Goal: Transaction & Acquisition: Purchase product/service

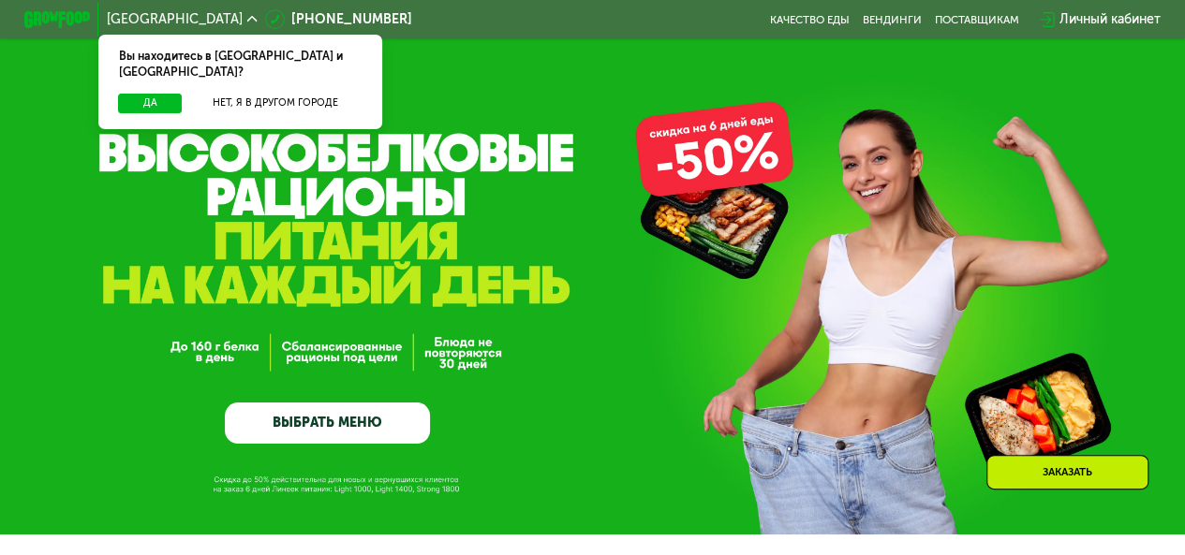
scroll to position [133, 0]
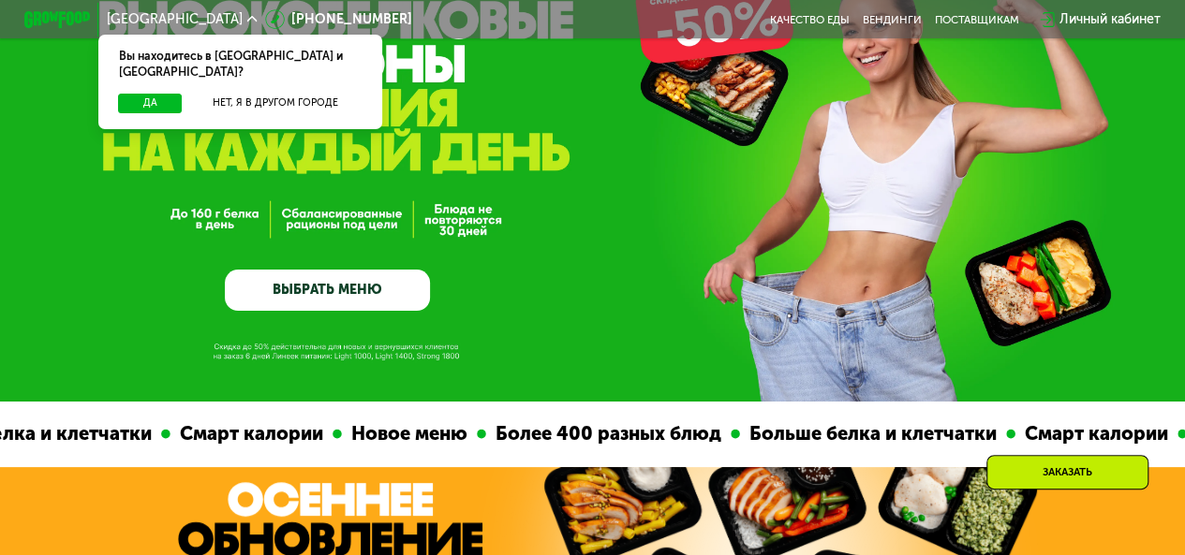
click at [317, 289] on link "ВЫБРАТЬ МЕНЮ" at bounding box center [327, 290] width 205 height 41
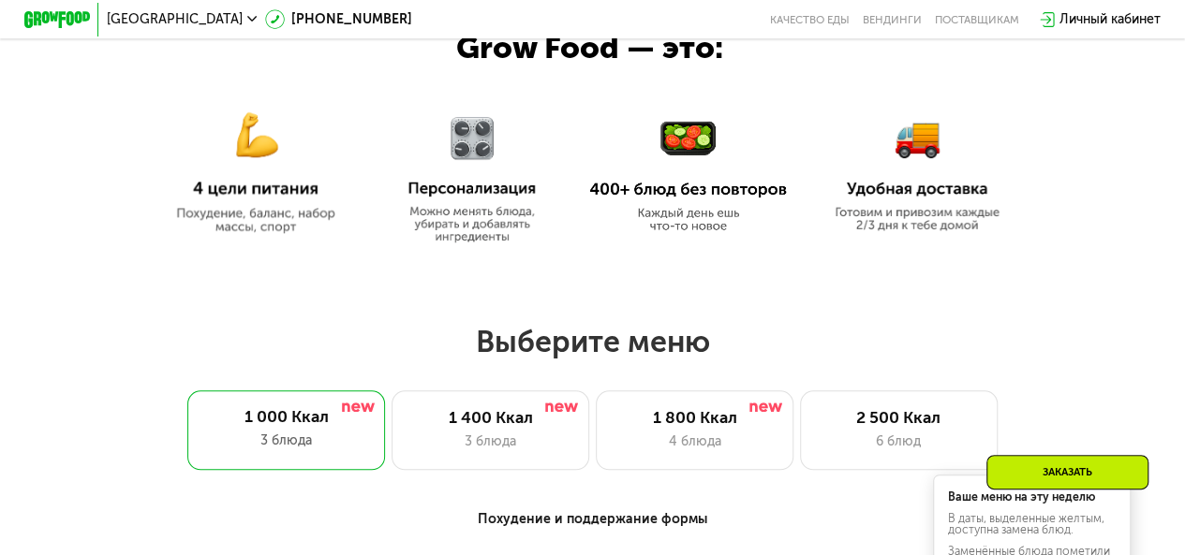
scroll to position [1040, 0]
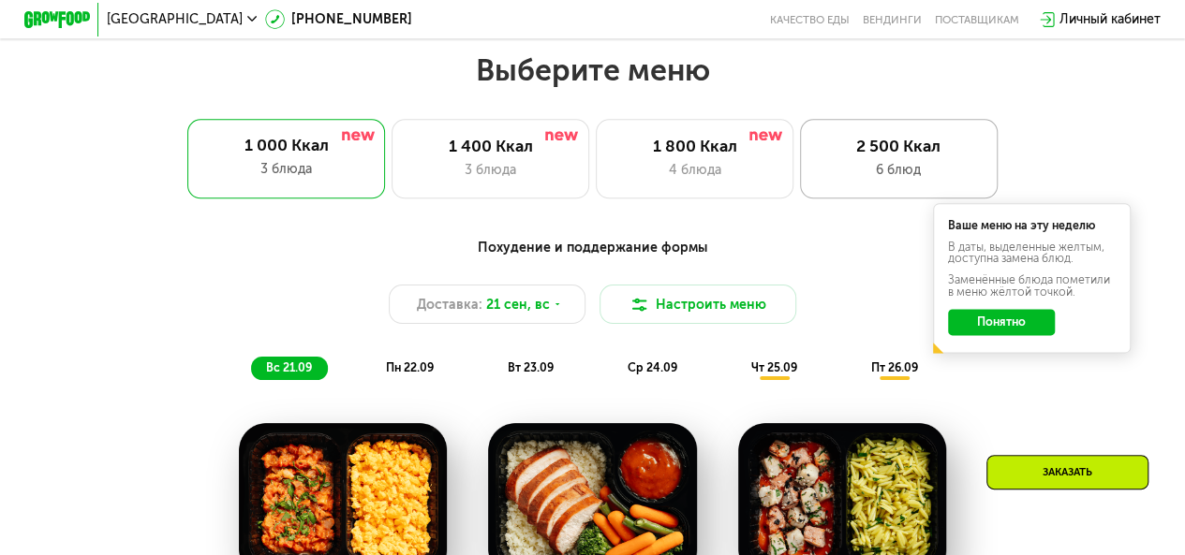
click at [895, 176] on div "6 блюд" at bounding box center [898, 170] width 163 height 20
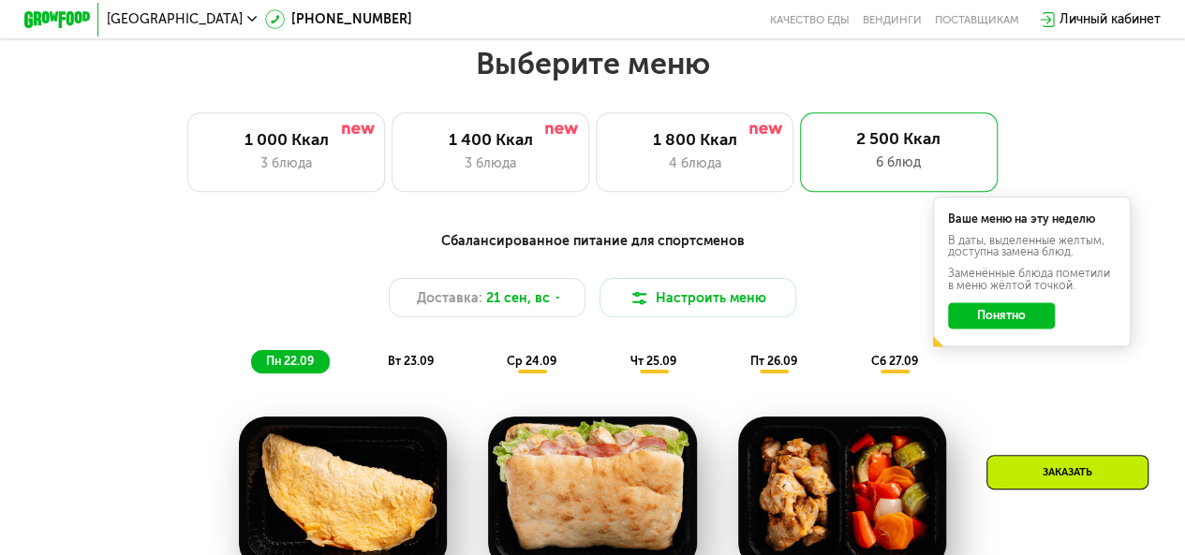
scroll to position [1189, 0]
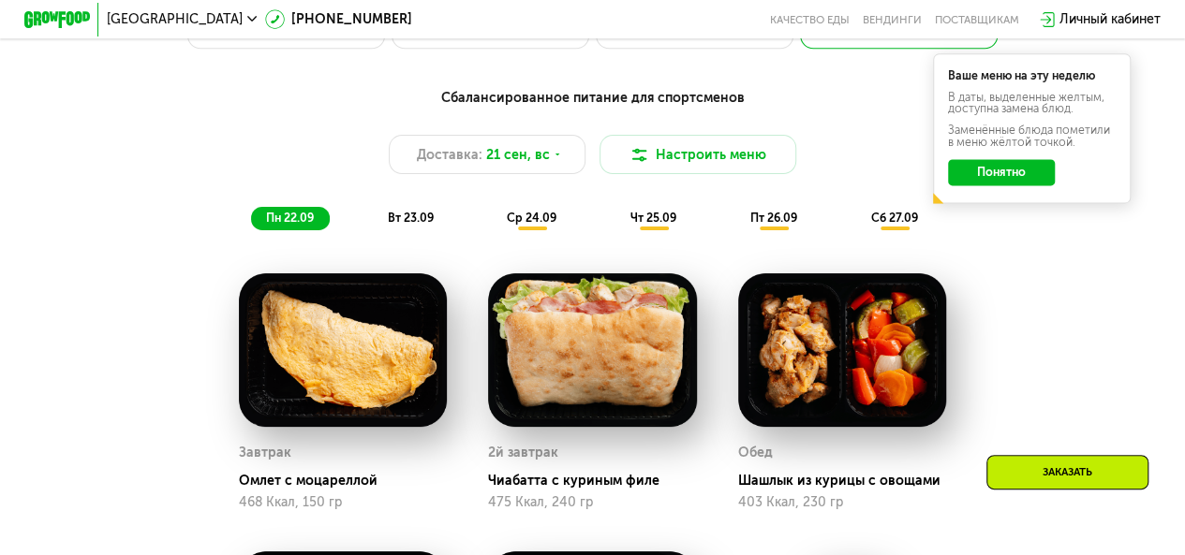
click at [957, 185] on button "Понятно" at bounding box center [1001, 172] width 106 height 26
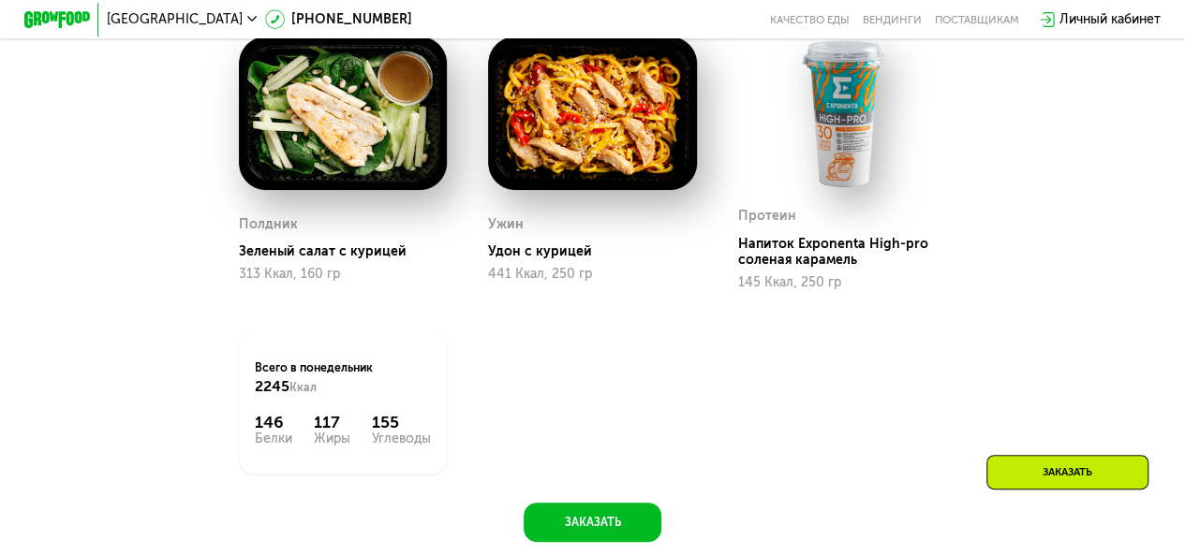
scroll to position [1849, 0]
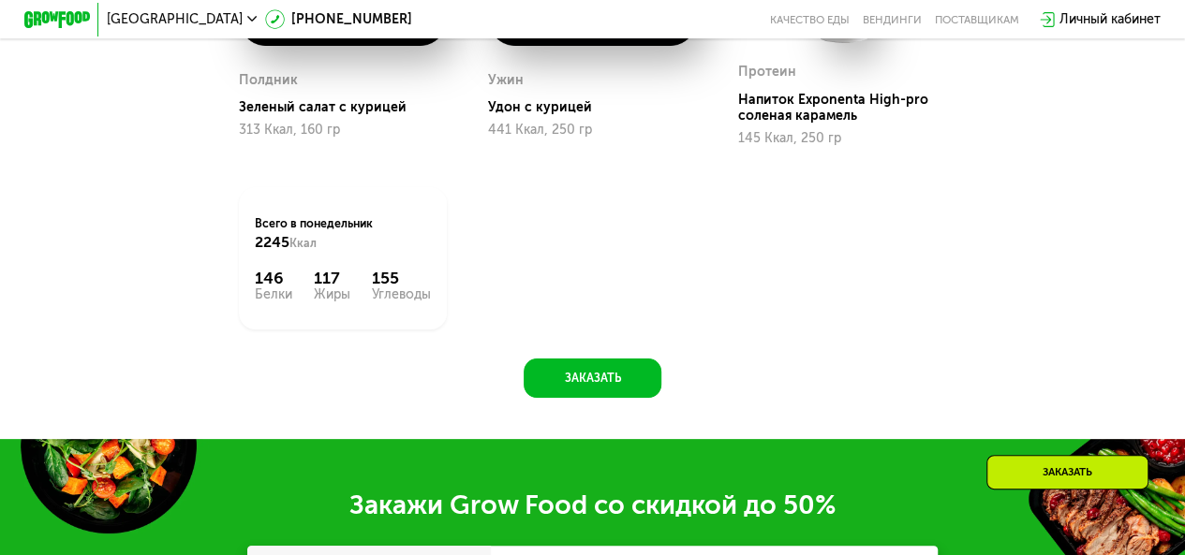
click at [554, 396] on button "Заказать" at bounding box center [591, 378] width 137 height 39
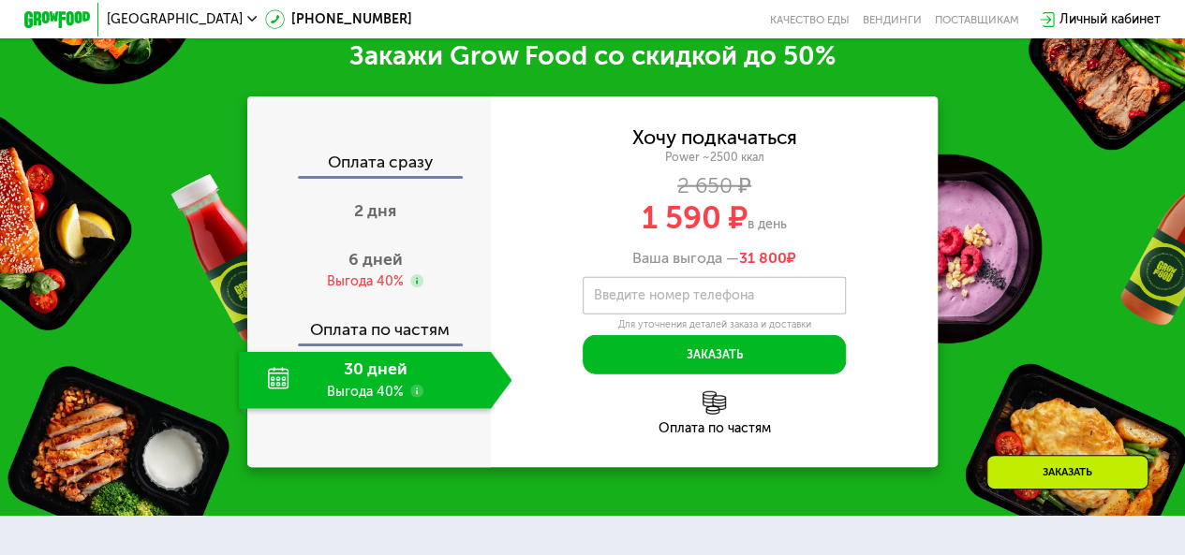
scroll to position [2308, 0]
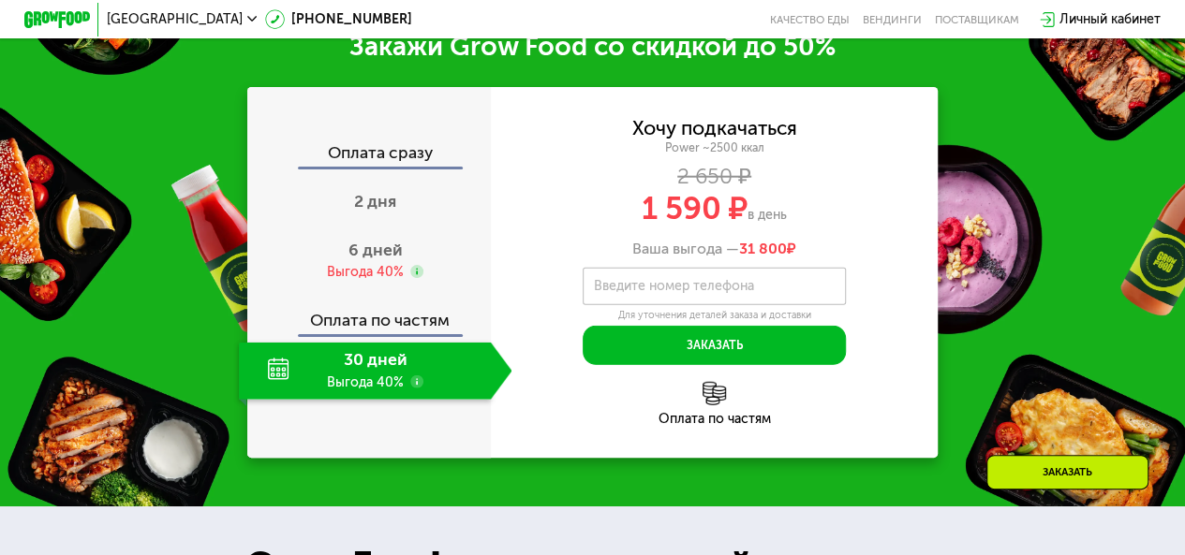
click at [425, 398] on div "30 дней Выгода 40%" at bounding box center [365, 371] width 252 height 57
click at [416, 389] on use at bounding box center [416, 382] width 13 height 13
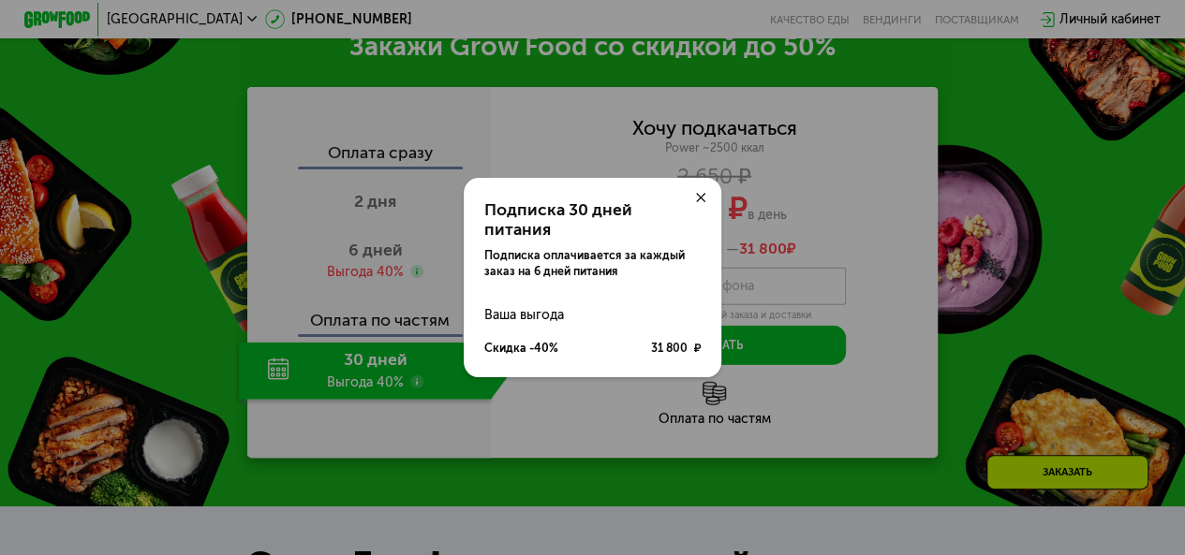
click at [699, 203] on icon at bounding box center [701, 198] width 10 height 10
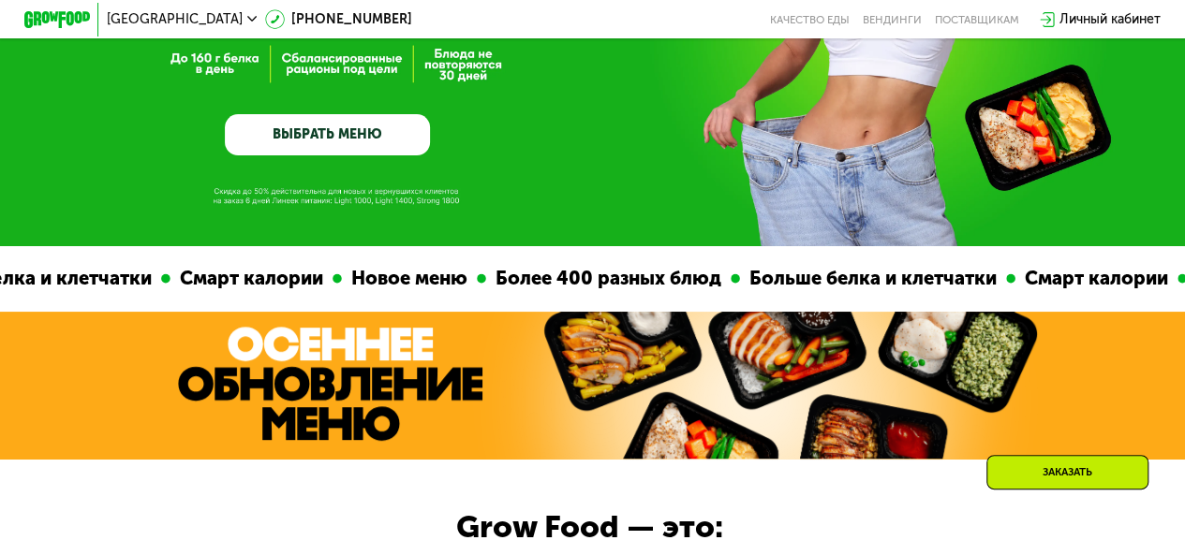
scroll to position [0, 0]
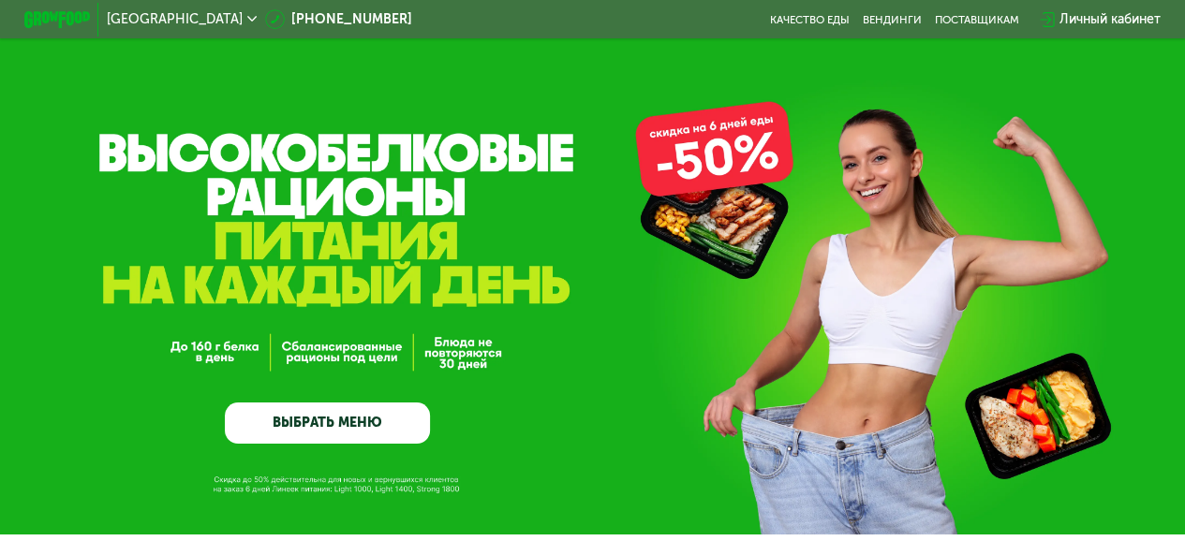
click at [119, 18] on span "[GEOGRAPHIC_DATA]" at bounding box center [175, 19] width 136 height 13
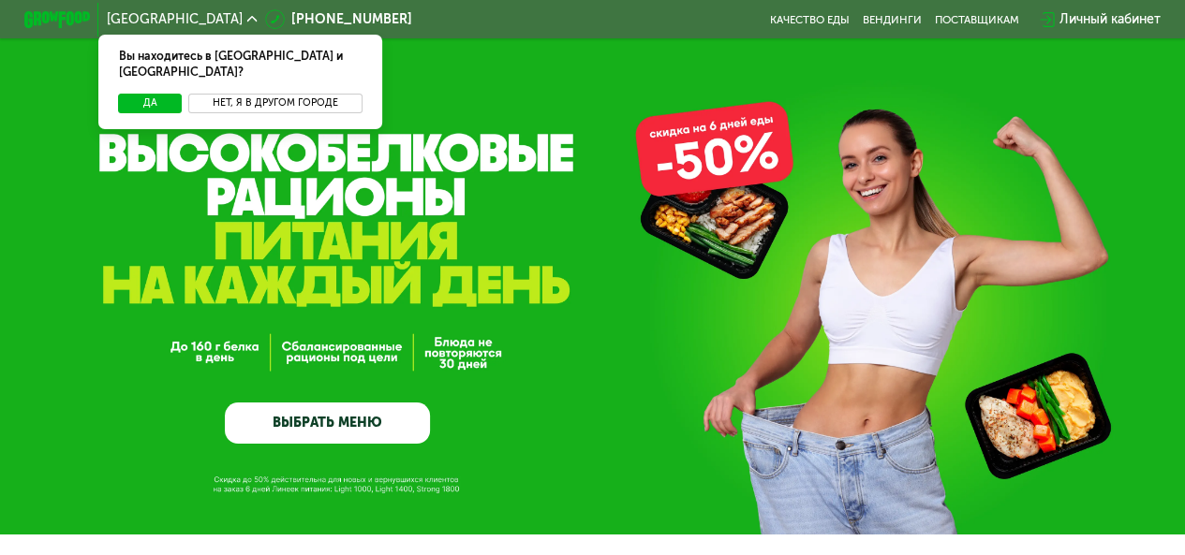
click at [238, 94] on button "Нет, я в другом городе" at bounding box center [274, 104] width 173 height 20
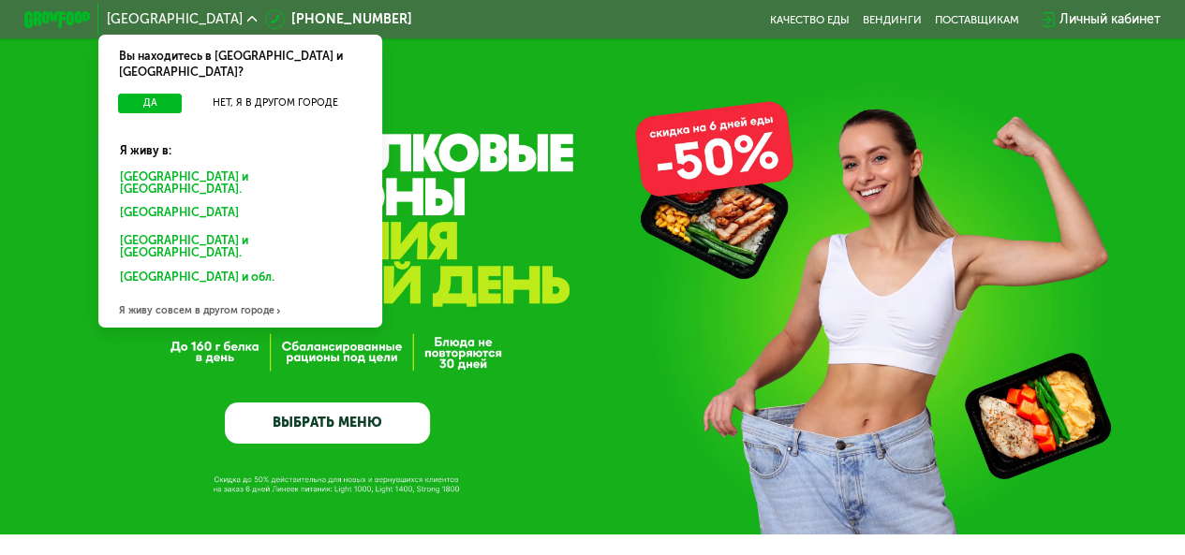
click at [198, 165] on div "[GEOGRAPHIC_DATA] и [GEOGRAPHIC_DATA]." at bounding box center [240, 182] width 263 height 35
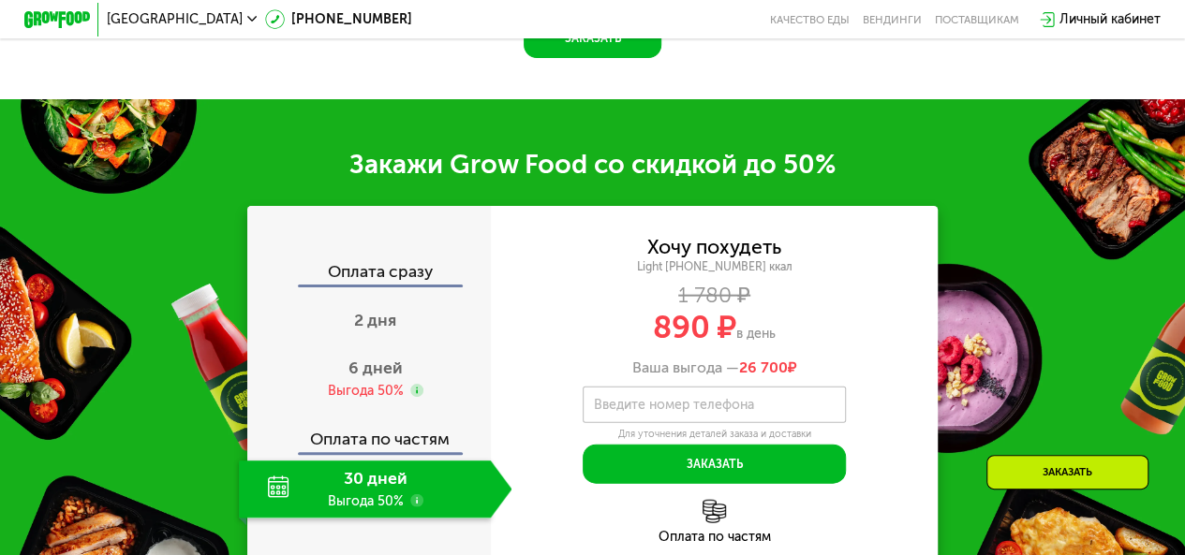
scroll to position [2110, 0]
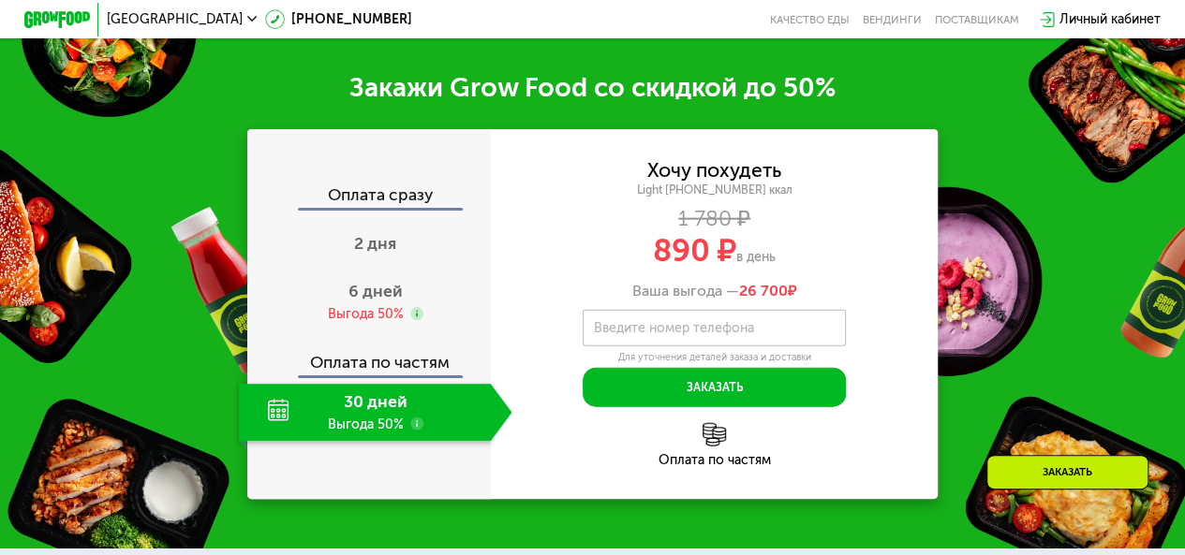
click at [326, 356] on div "Оплата сразу 2 дня 6 дней Выгода 50% Оплата по частям 30 дней Выгода 50%" at bounding box center [368, 314] width 243 height 255
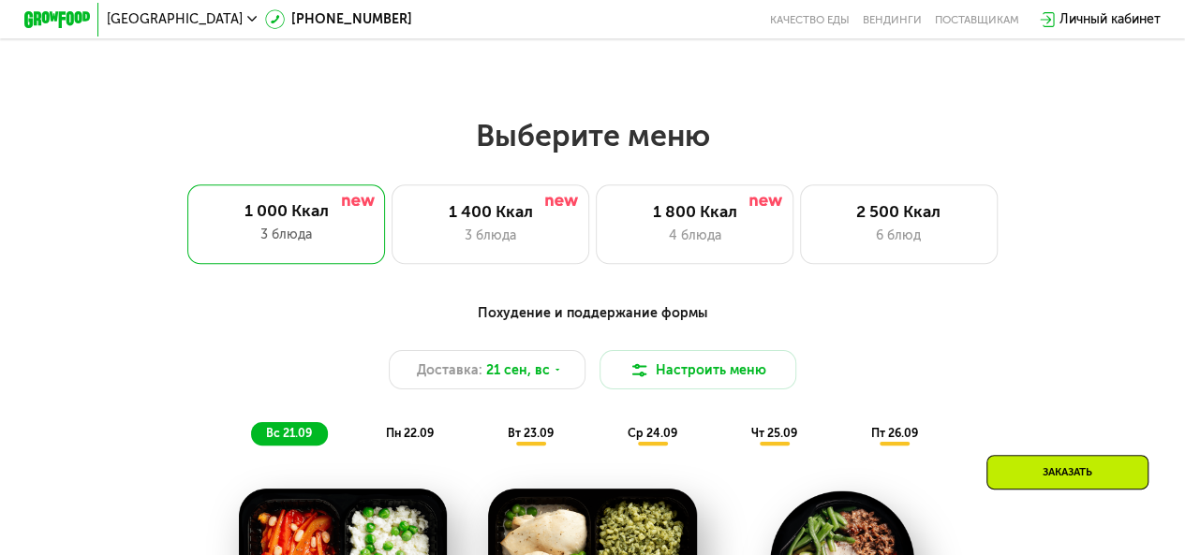
scroll to position [857, 0]
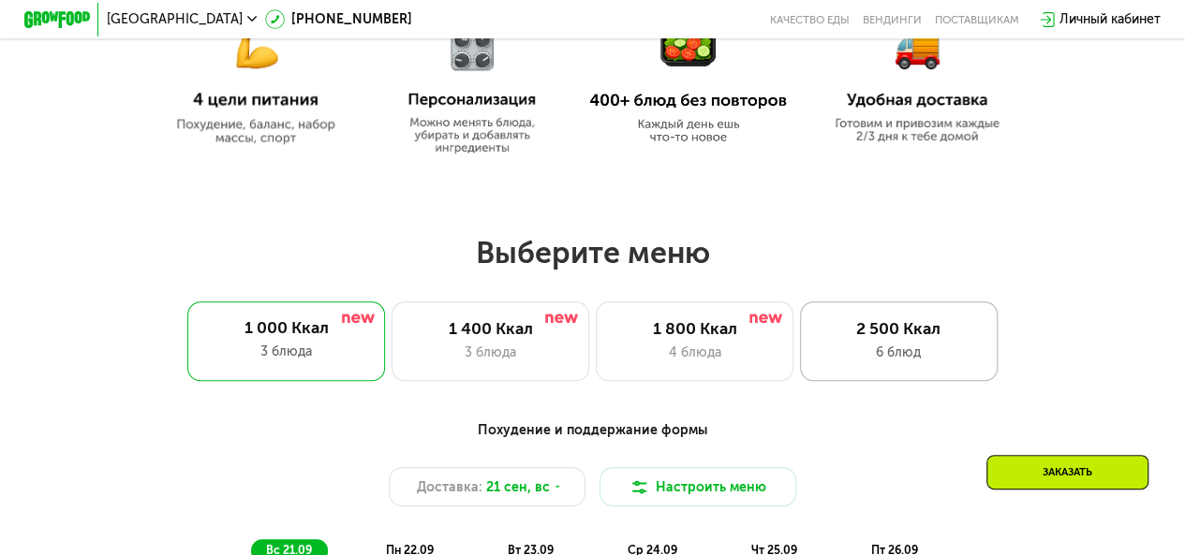
click at [851, 350] on div "6 блюд" at bounding box center [898, 353] width 163 height 20
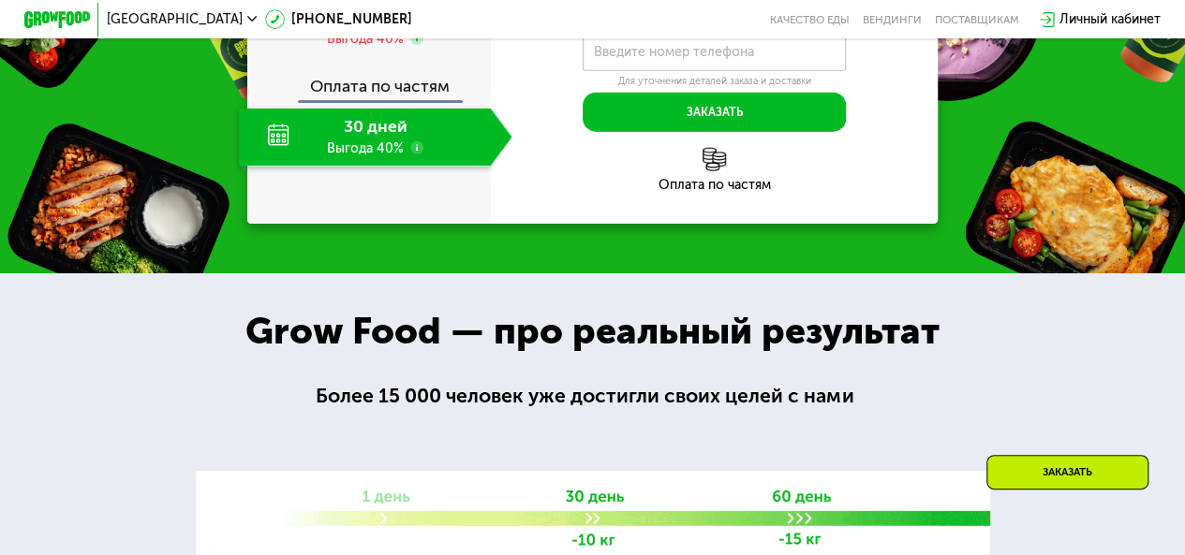
scroll to position [2399, 0]
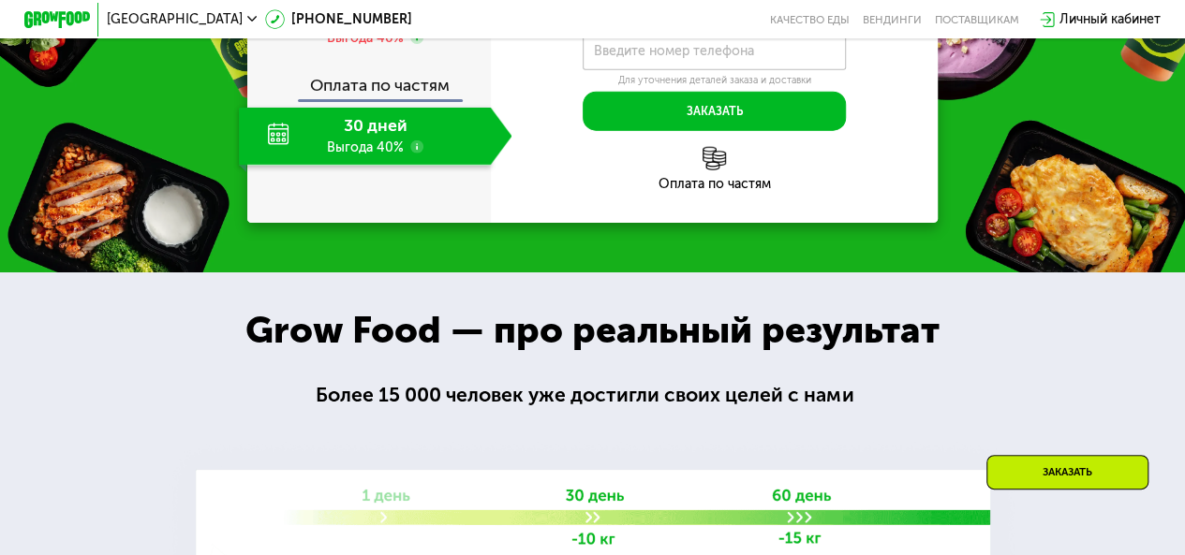
click at [411, 154] on use at bounding box center [416, 146] width 13 height 13
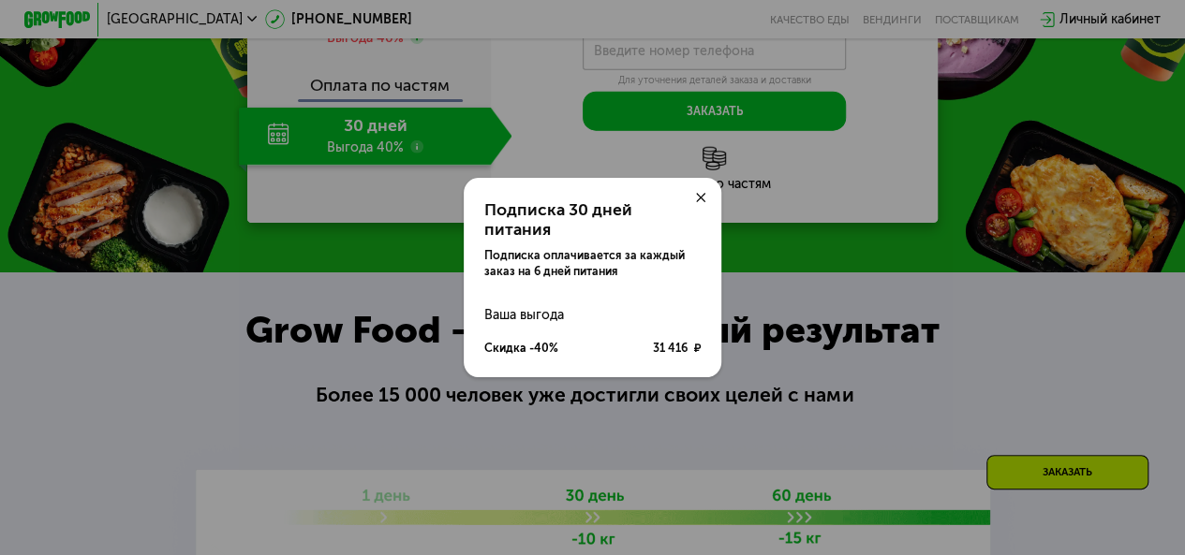
click at [699, 203] on icon at bounding box center [701, 198] width 10 height 10
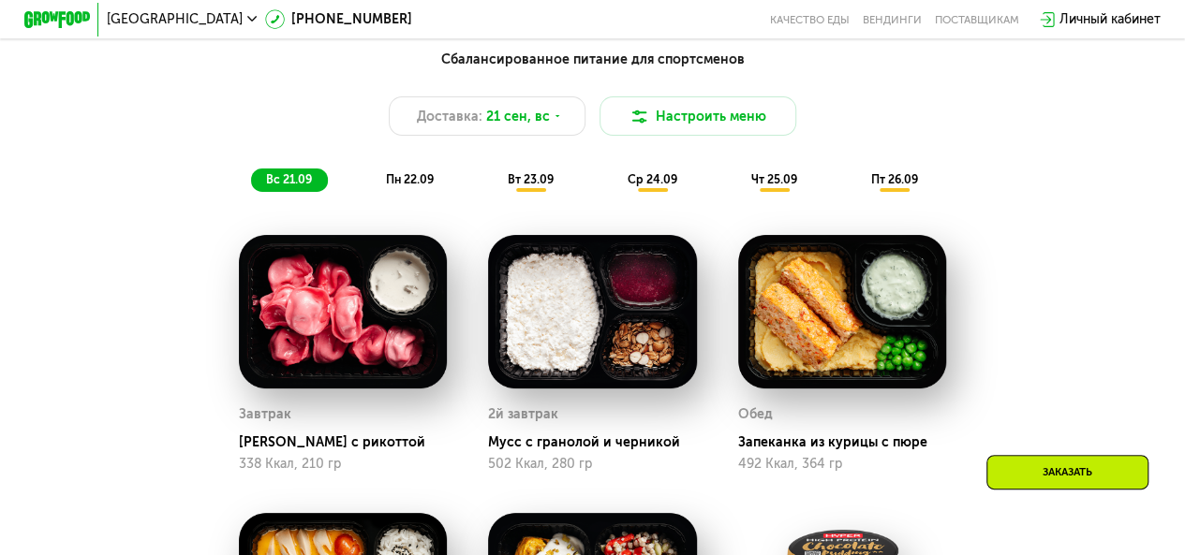
scroll to position [1191, 0]
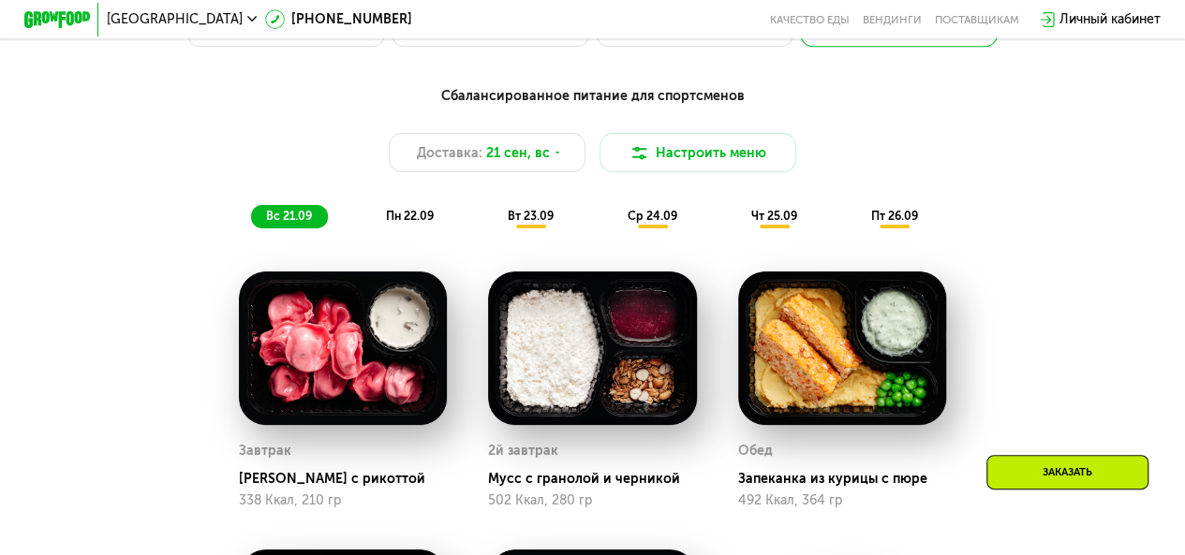
click at [406, 222] on span "пн 22.09" at bounding box center [410, 216] width 48 height 14
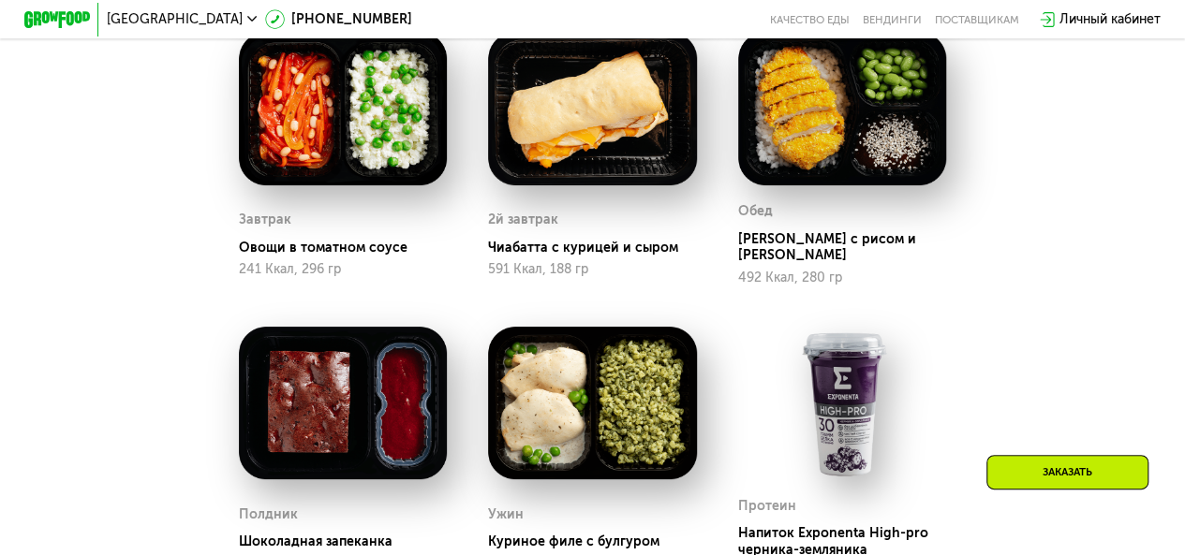
scroll to position [1315, 0]
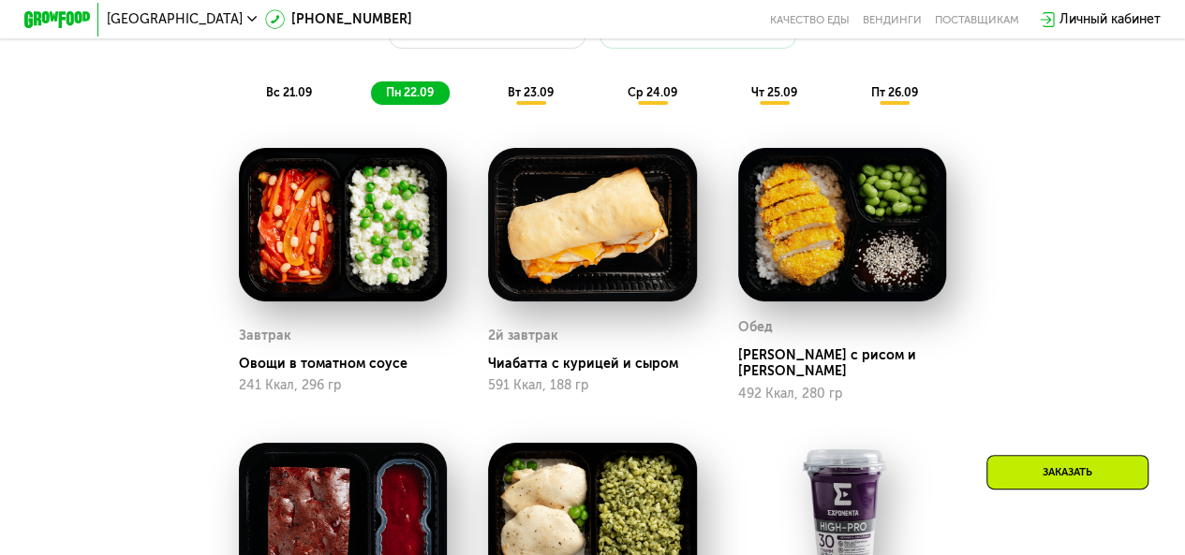
click at [519, 99] on span "вт 23.09" at bounding box center [531, 92] width 46 height 14
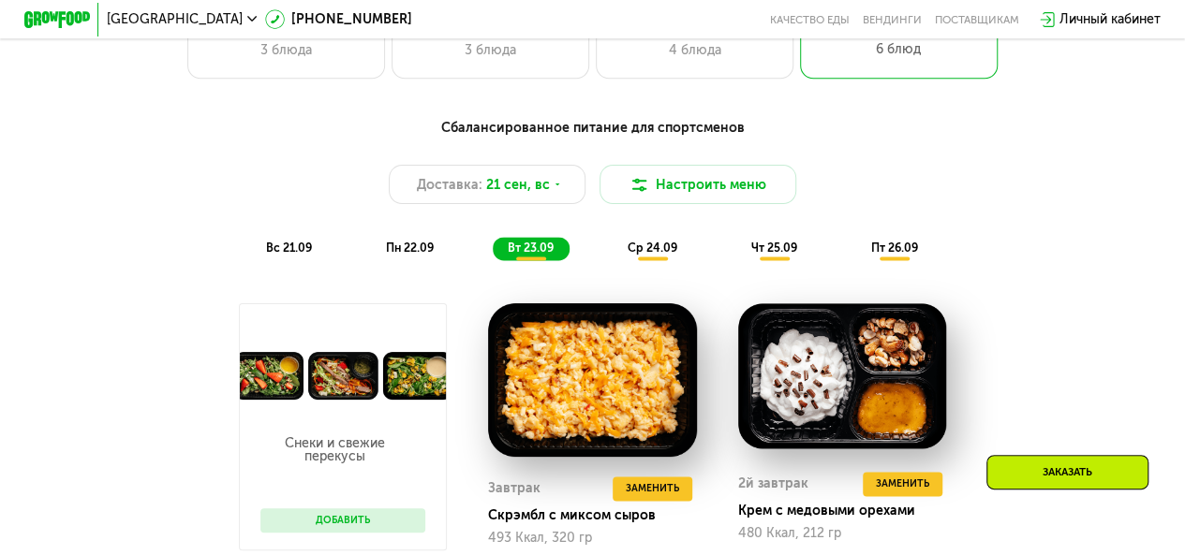
scroll to position [1158, 0]
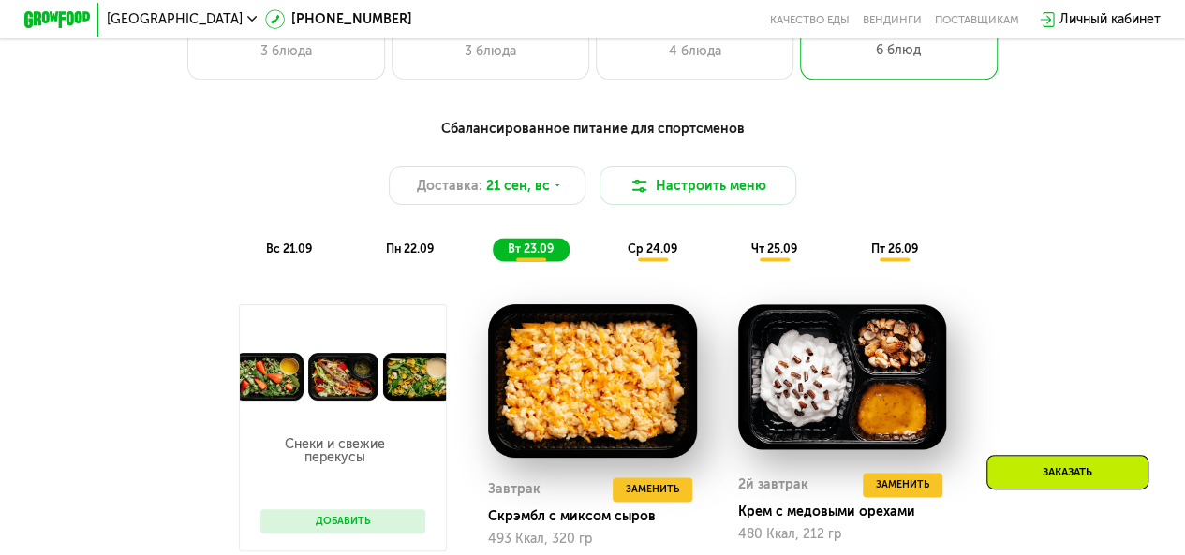
click at [639, 256] on span "ср 24.09" at bounding box center [652, 249] width 50 height 14
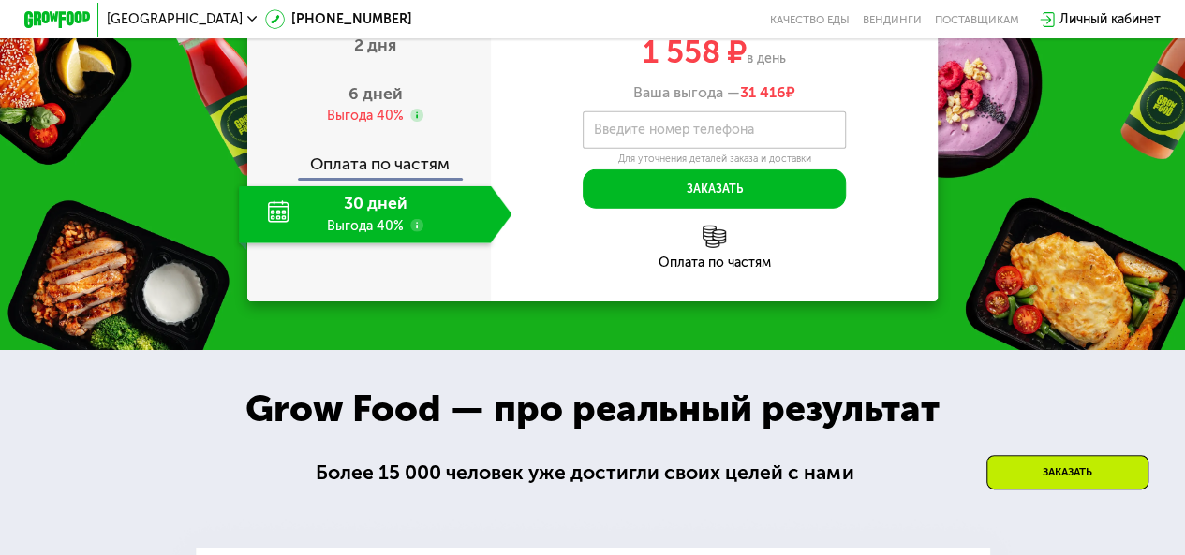
scroll to position [2523, 0]
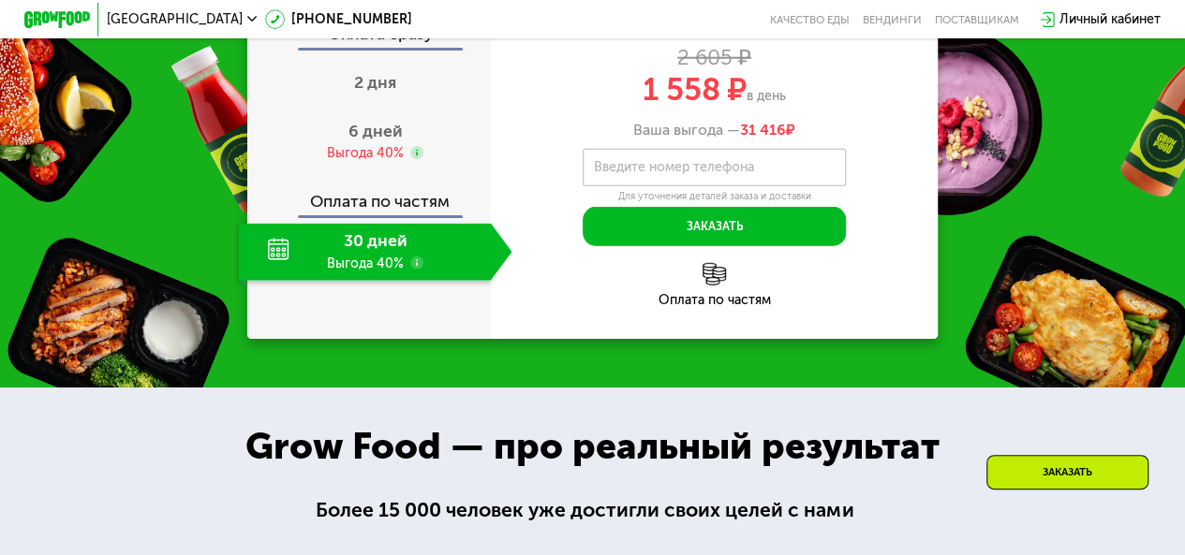
click at [369, 281] on div "30 дней Выгода 40%" at bounding box center [365, 252] width 252 height 57
click at [367, 162] on div "Выгода 40%" at bounding box center [365, 153] width 77 height 18
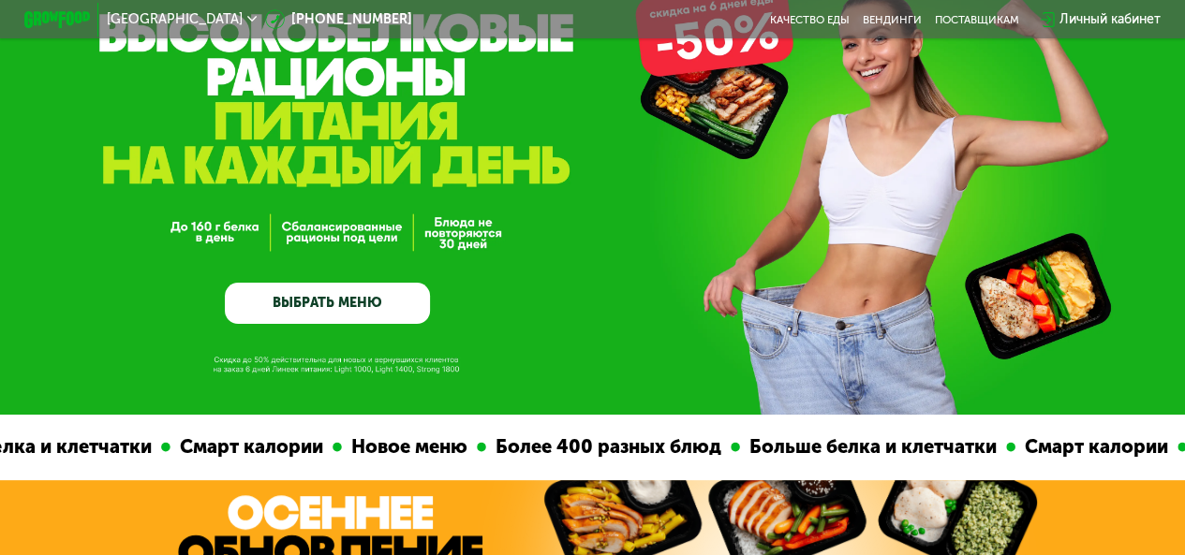
scroll to position [0, 0]
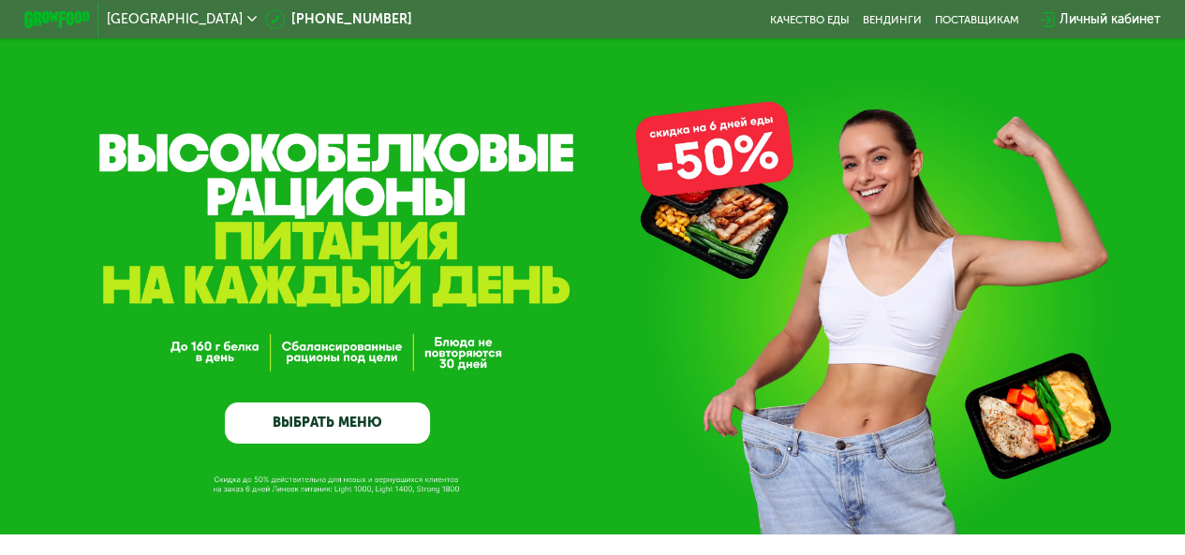
click at [52, 33] on div at bounding box center [58, 20] width 82 height 34
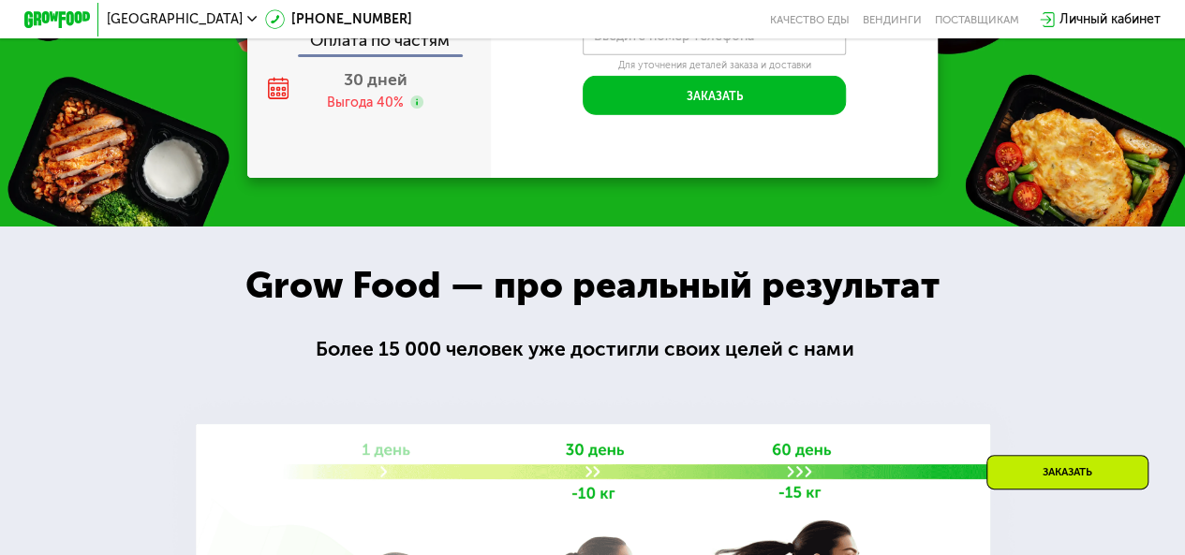
scroll to position [2683, 0]
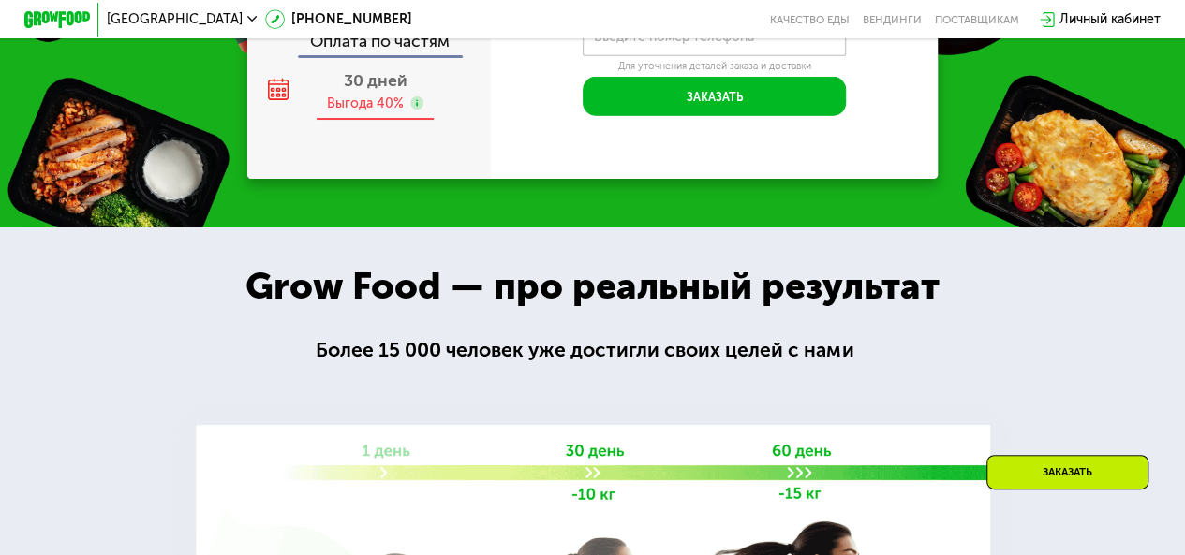
click at [410, 110] on use at bounding box center [416, 102] width 13 height 13
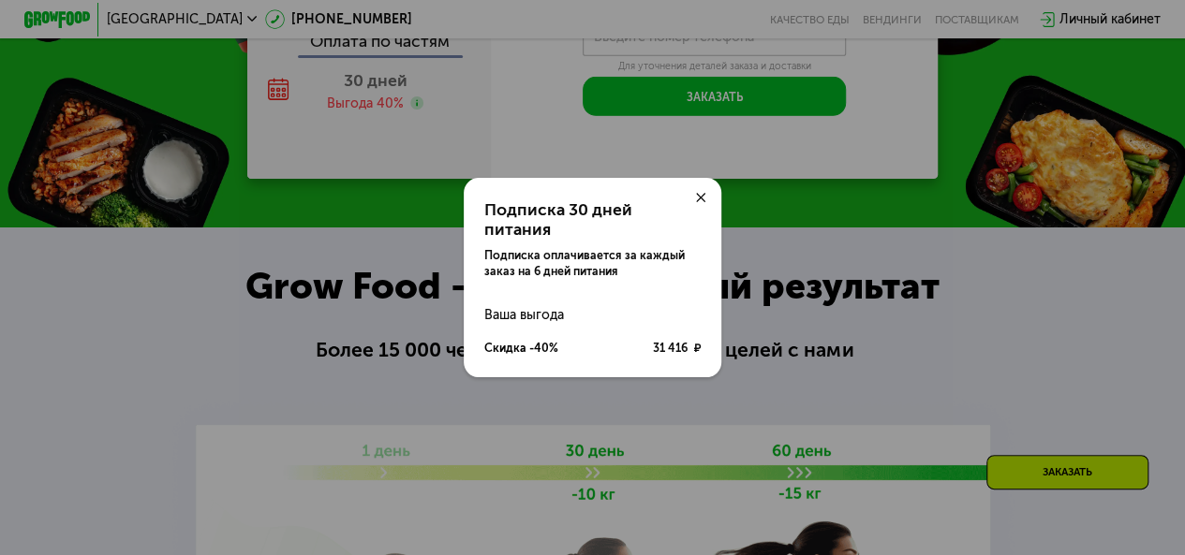
click at [702, 213] on div at bounding box center [700, 197] width 39 height 39
click at [700, 203] on use at bounding box center [701, 198] width 10 height 10
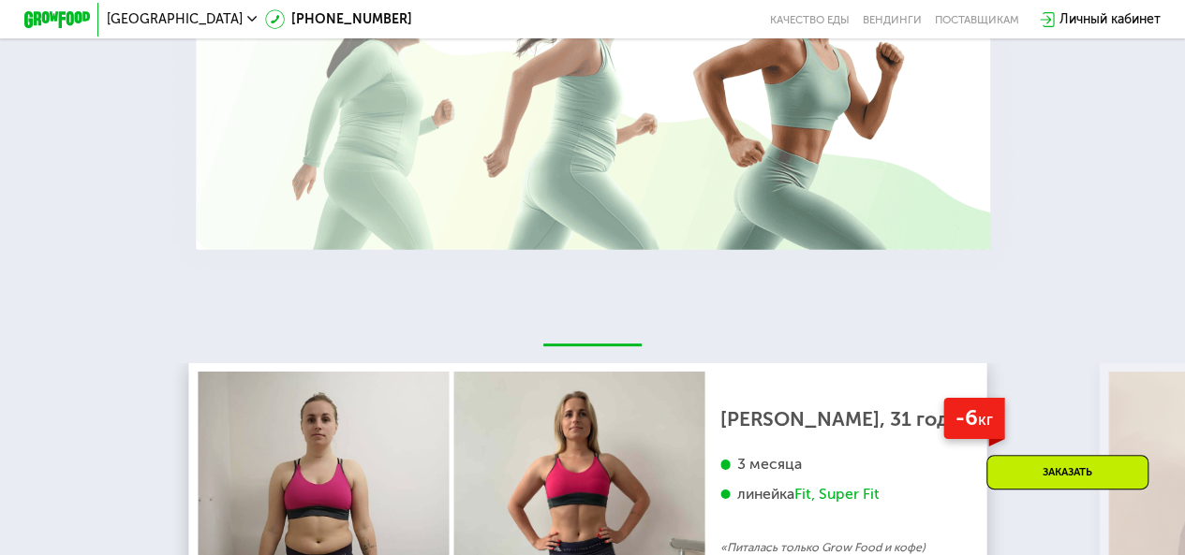
click at [1069, 485] on div "Заказать" at bounding box center [1067, 472] width 162 height 35
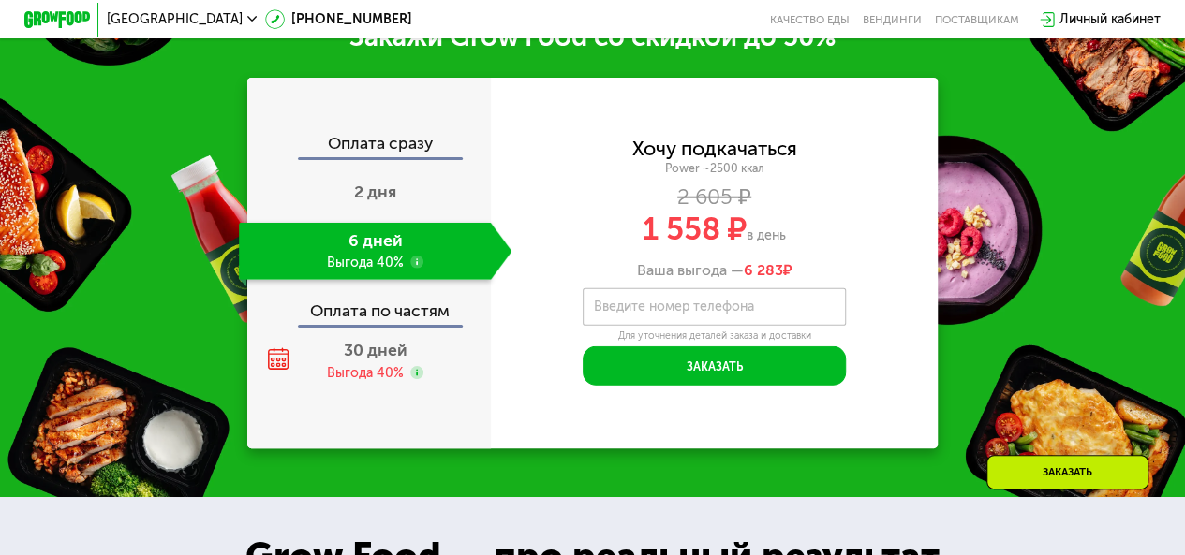
scroll to position [2412, 0]
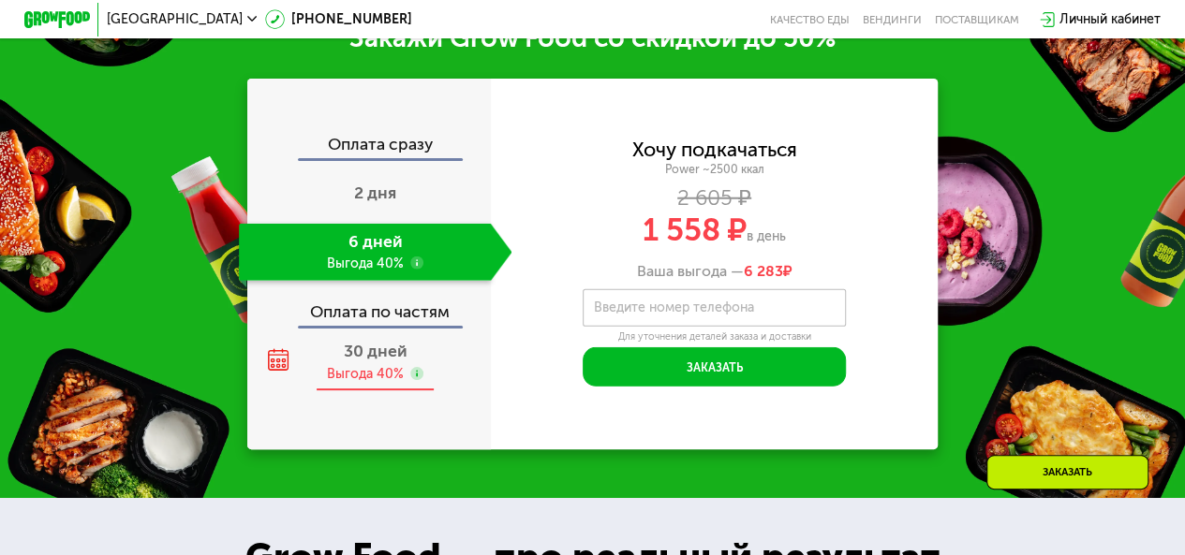
click at [391, 383] on div "Выгода 40%" at bounding box center [365, 374] width 77 height 18
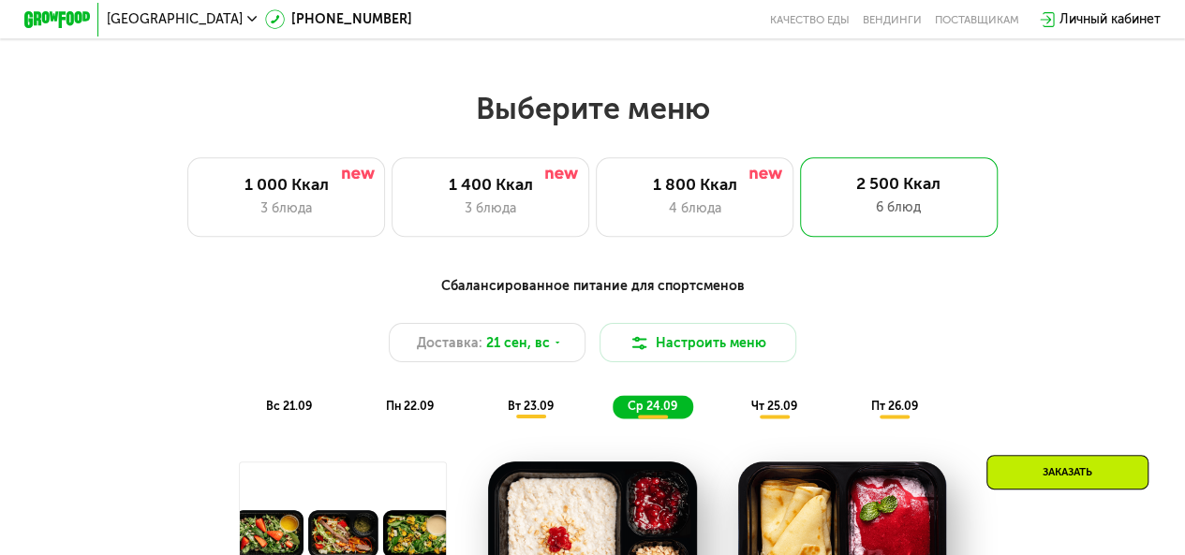
scroll to position [1000, 0]
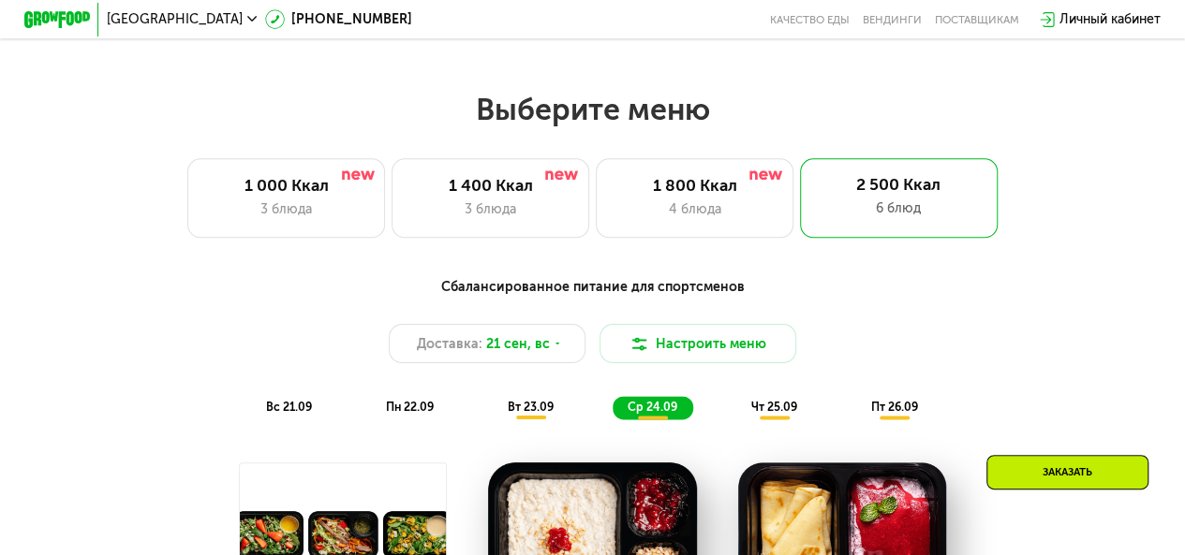
click at [646, 237] on div "1 800 Ккал 4 блюда" at bounding box center [695, 197] width 198 height 79
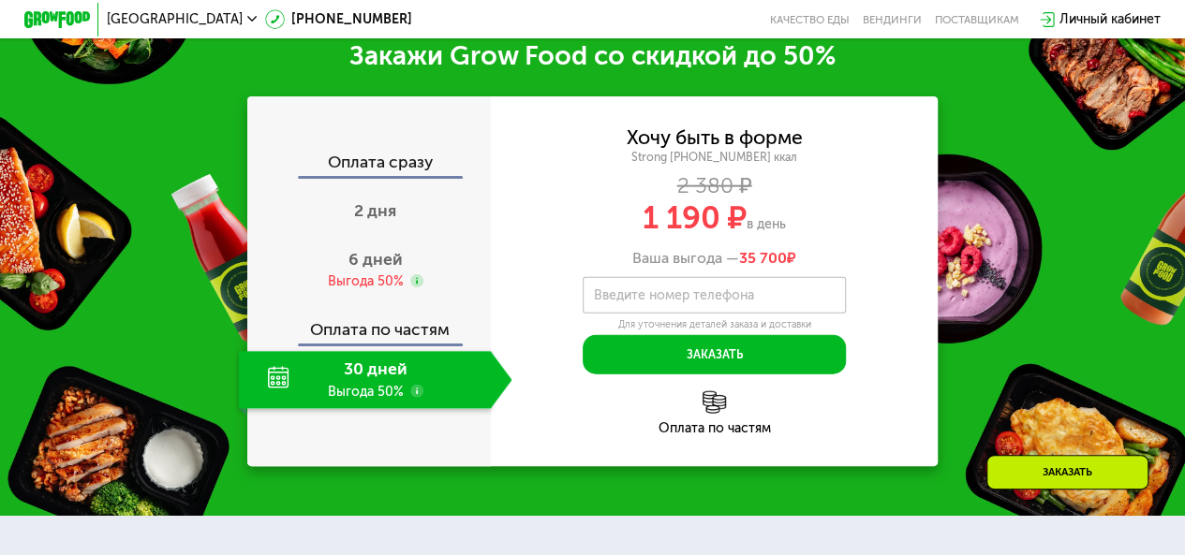
scroll to position [2097, 0]
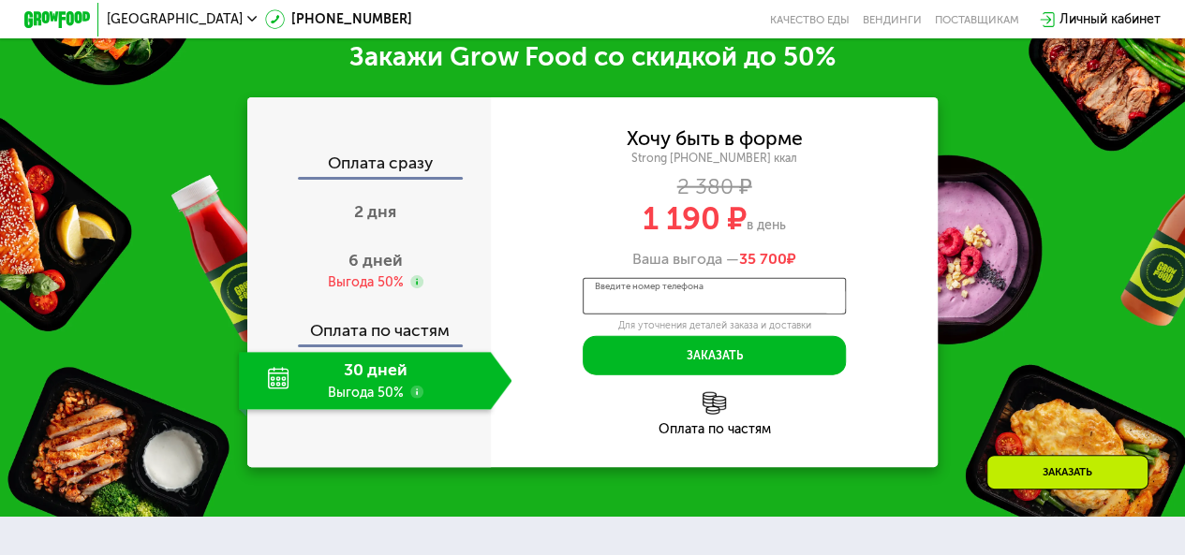
click at [655, 316] on input "Введите номер телефона" at bounding box center [713, 296] width 263 height 37
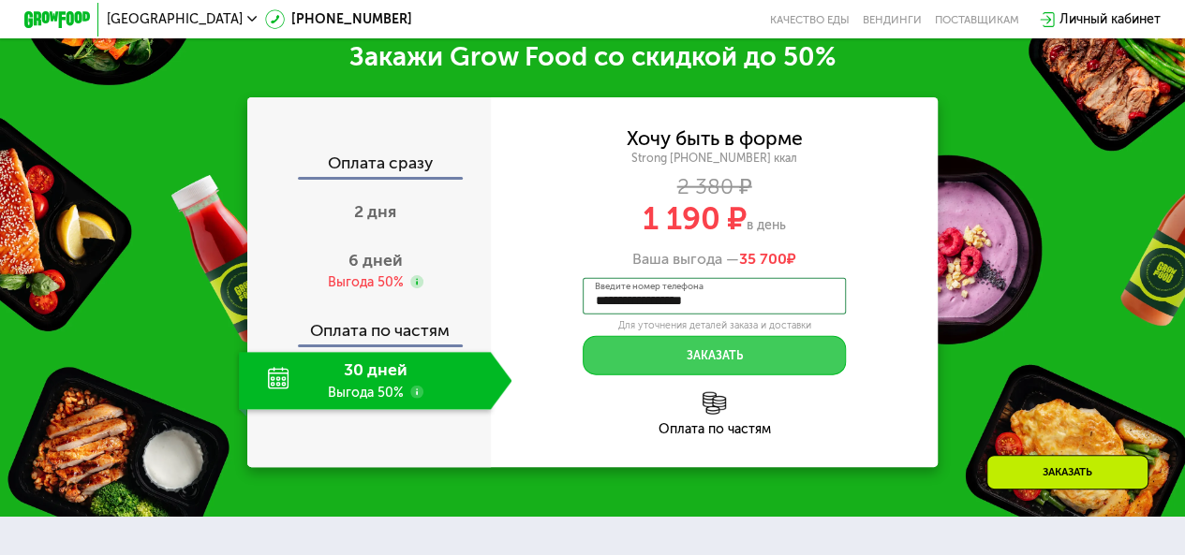
type input "**********"
click at [652, 372] on button "Заказать" at bounding box center [713, 355] width 263 height 39
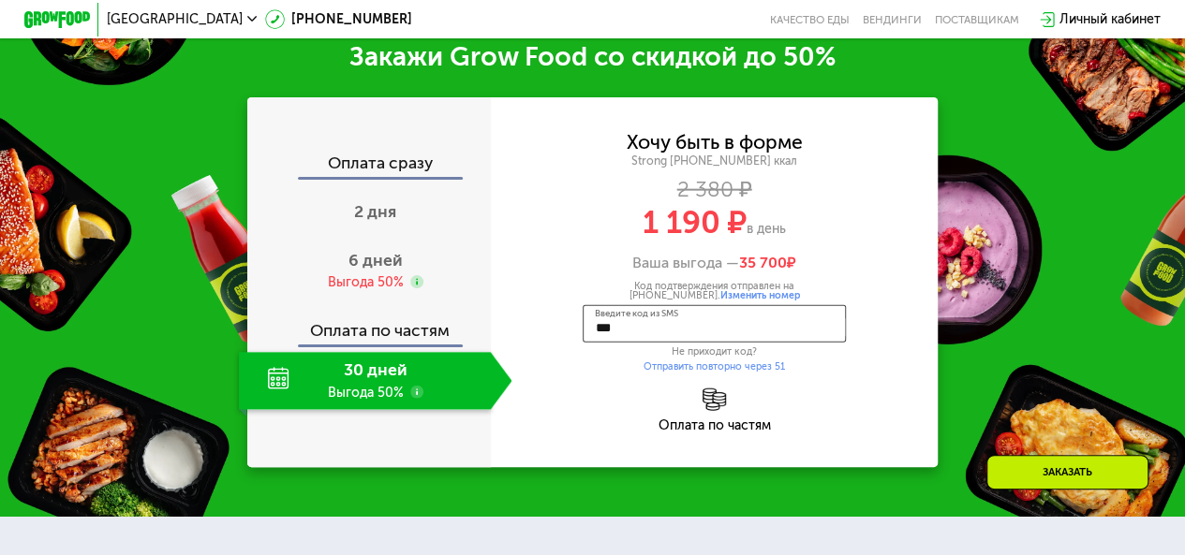
type input "****"
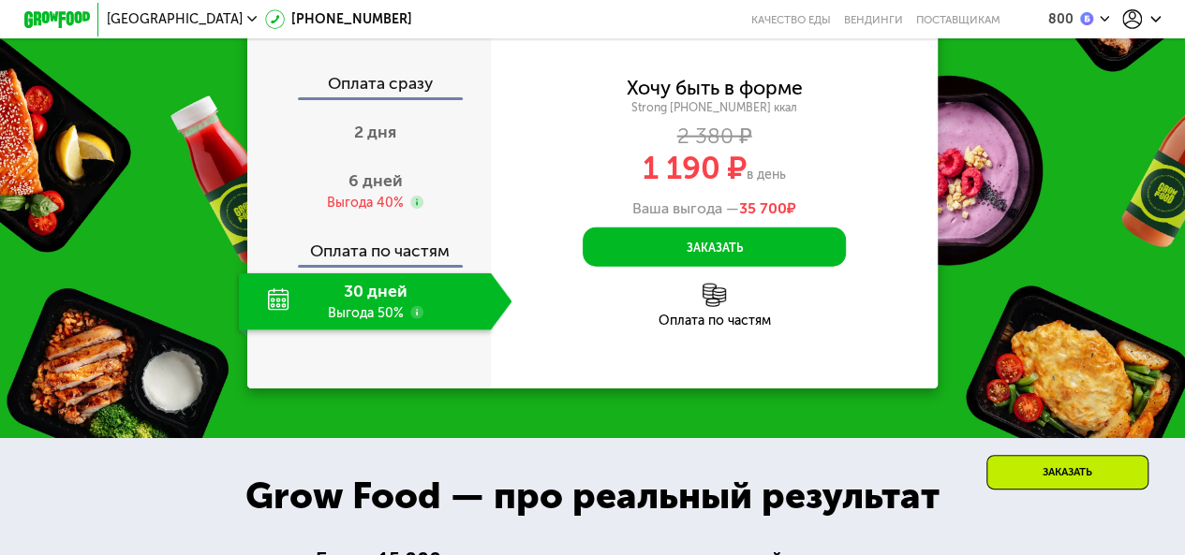
scroll to position [2045, 0]
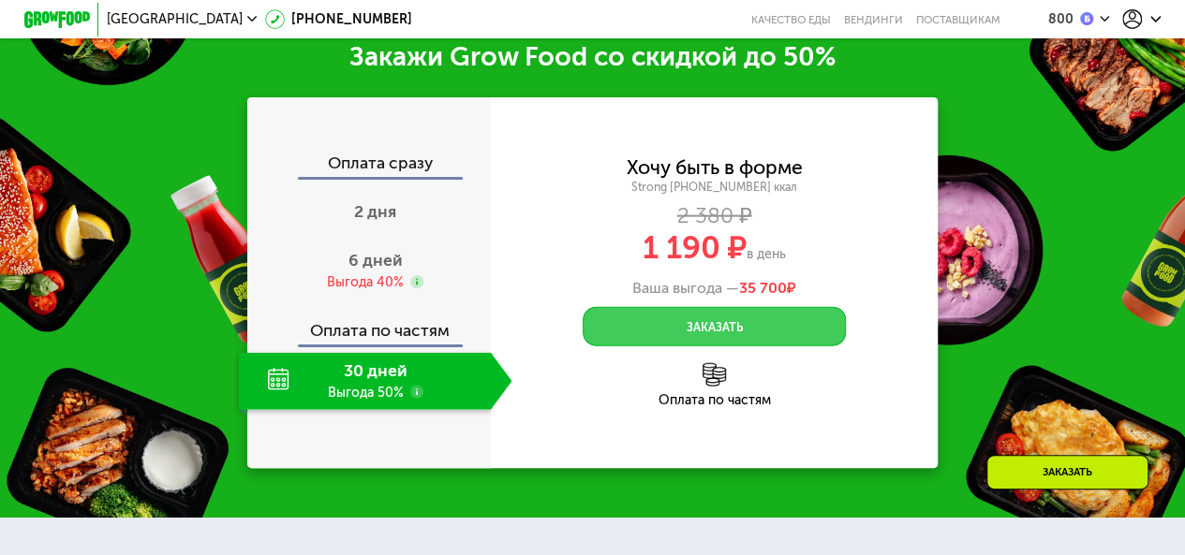
click at [662, 347] on button "Заказать" at bounding box center [713, 326] width 263 height 39
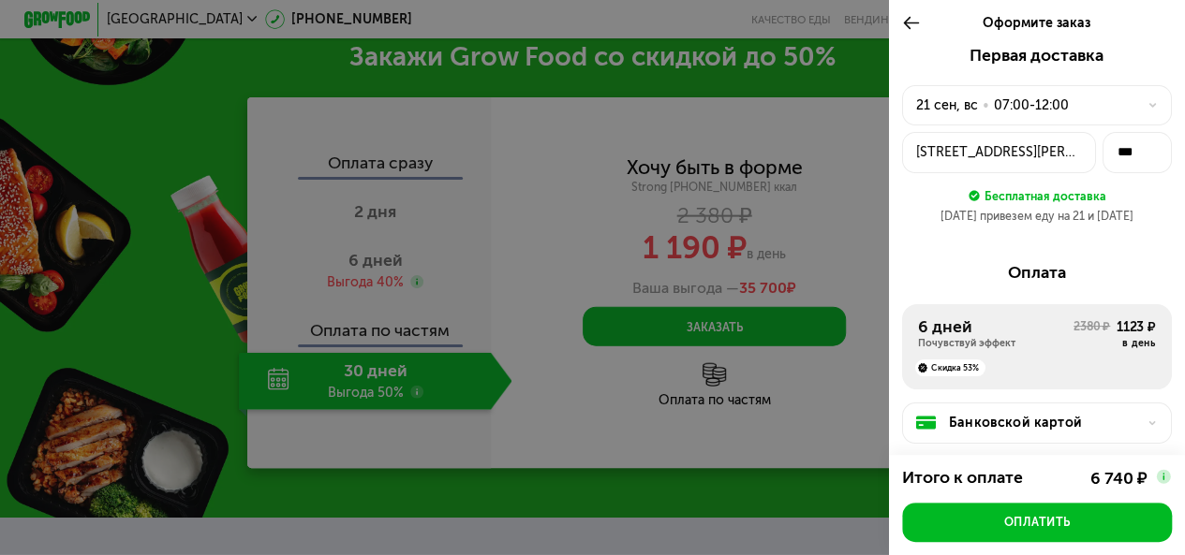
click at [1158, 484] on img at bounding box center [1163, 476] width 17 height 17
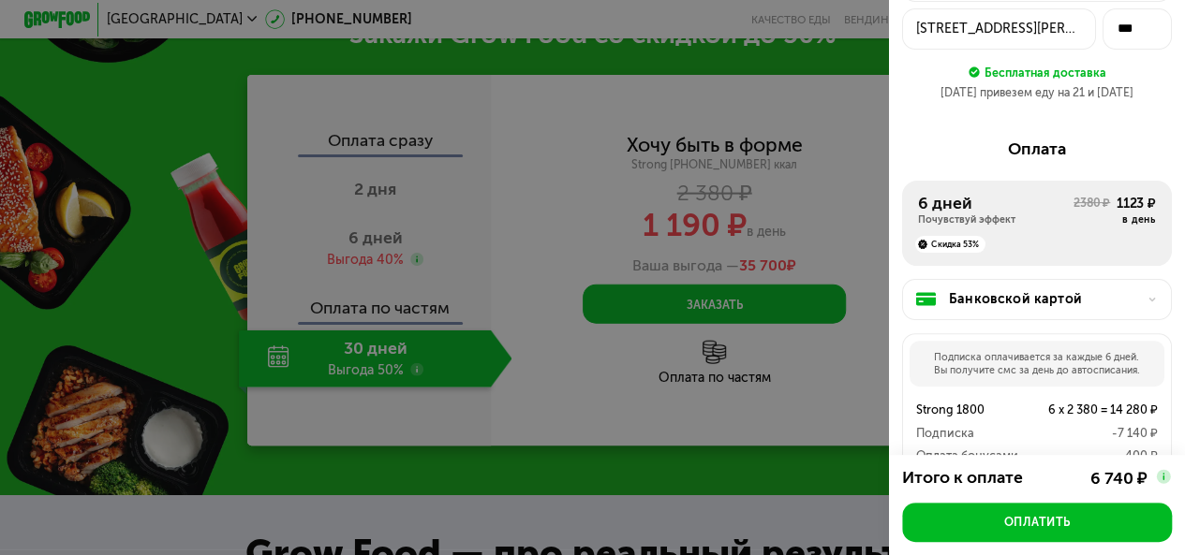
scroll to position [116, 0]
click at [954, 252] on div "Скидка 53%" at bounding box center [950, 246] width 71 height 17
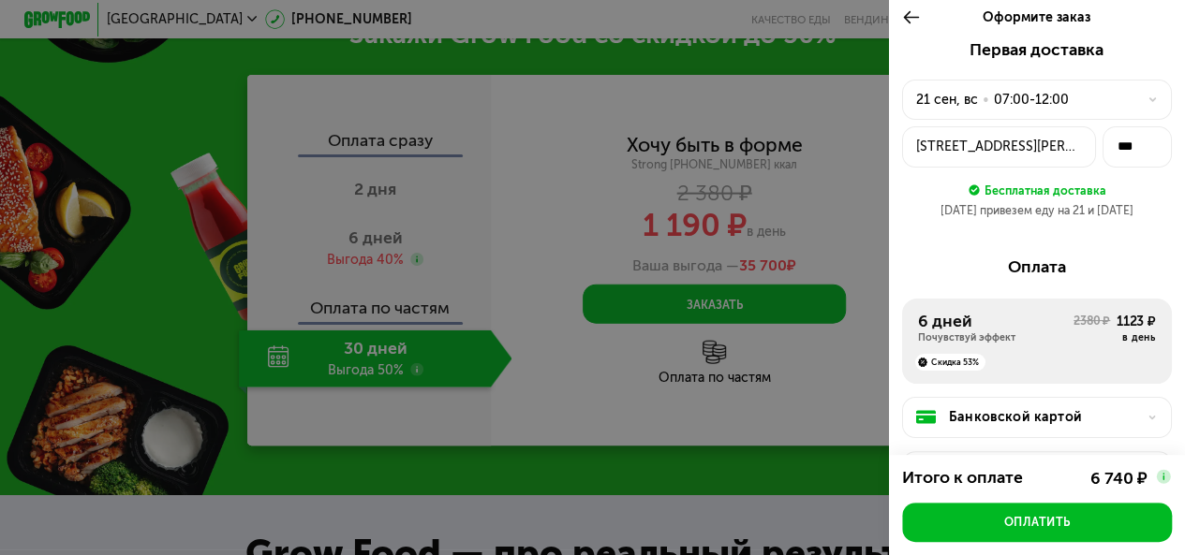
scroll to position [41, 0]
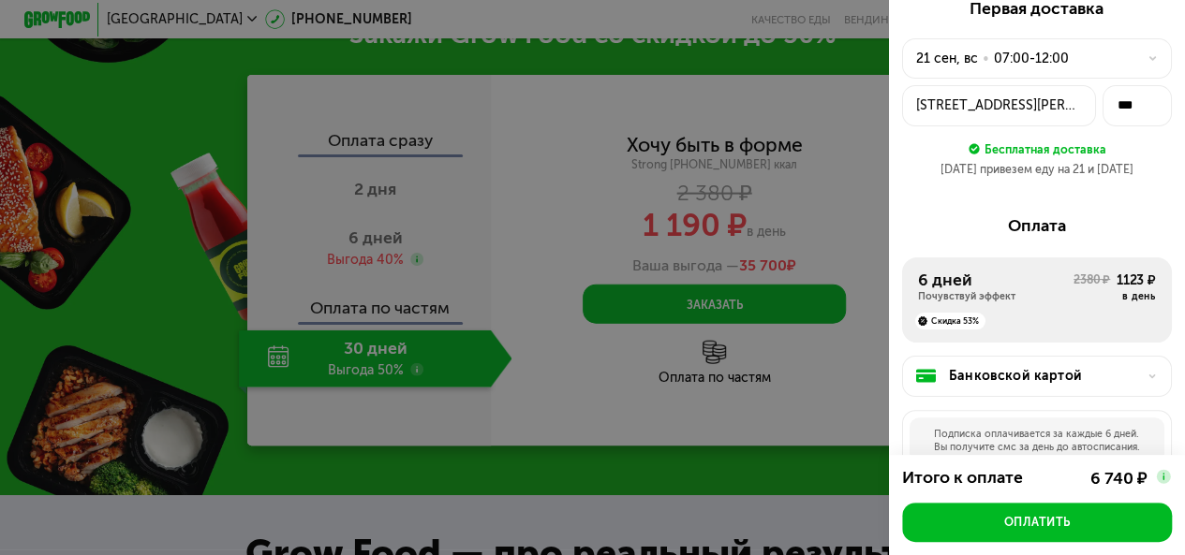
click at [1161, 474] on img at bounding box center [1163, 476] width 17 height 17
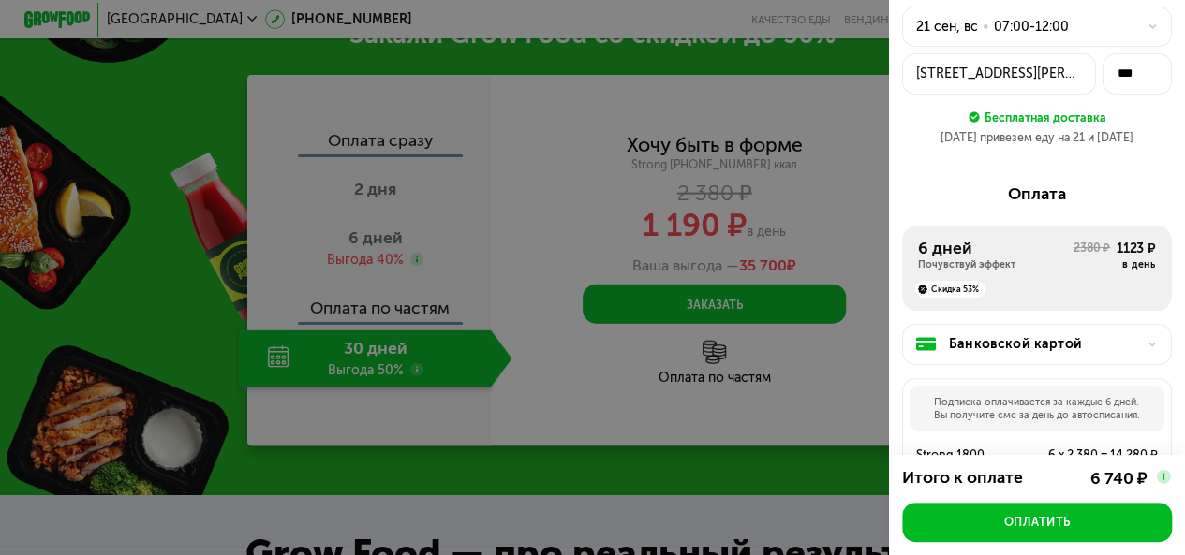
scroll to position [0, 0]
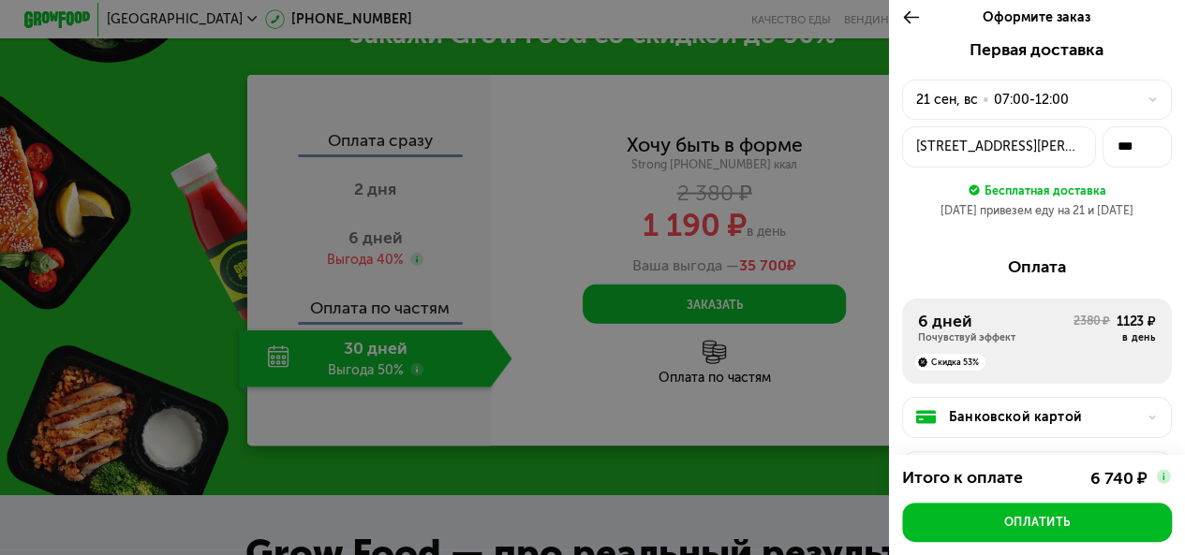
click at [896, 18] on div "Оформите заказ" at bounding box center [1037, 17] width 296 height 46
click at [905, 12] on icon at bounding box center [911, 17] width 19 height 20
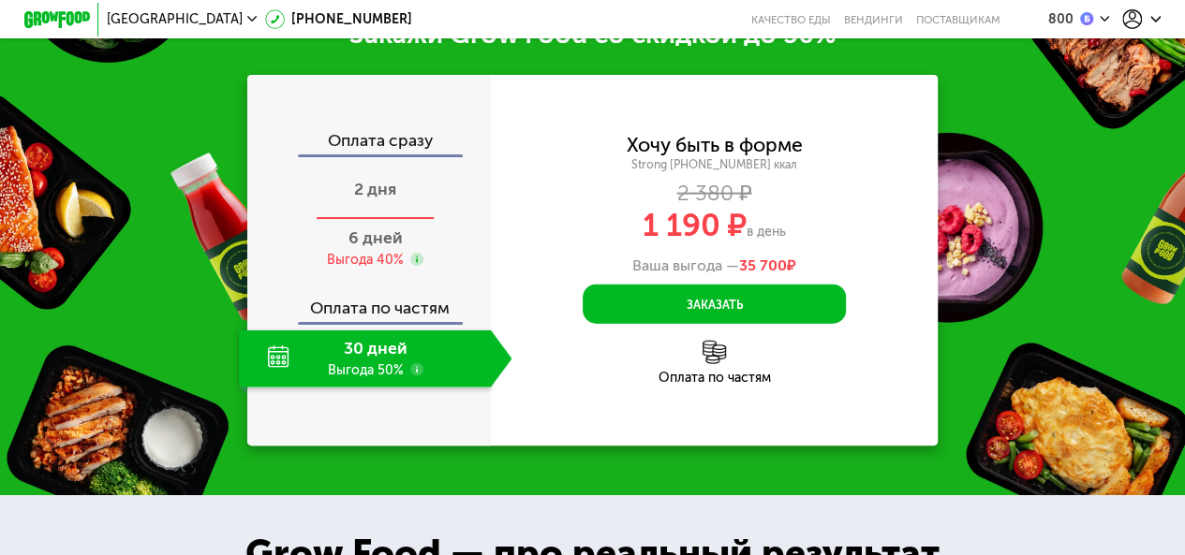
click at [349, 220] on div "2 дня" at bounding box center [375, 191] width 273 height 57
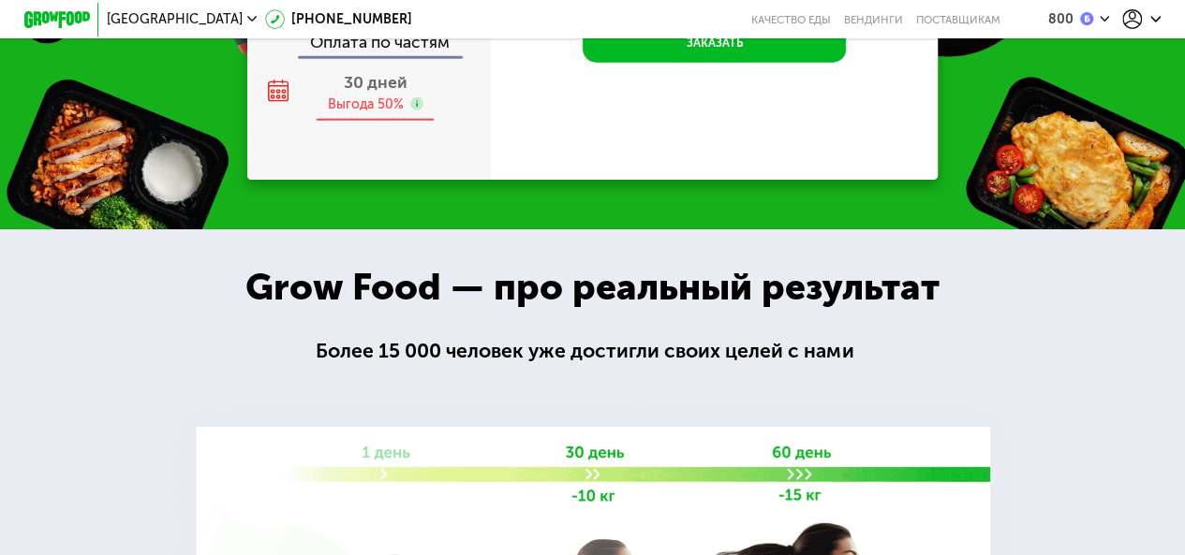
scroll to position [2068, 0]
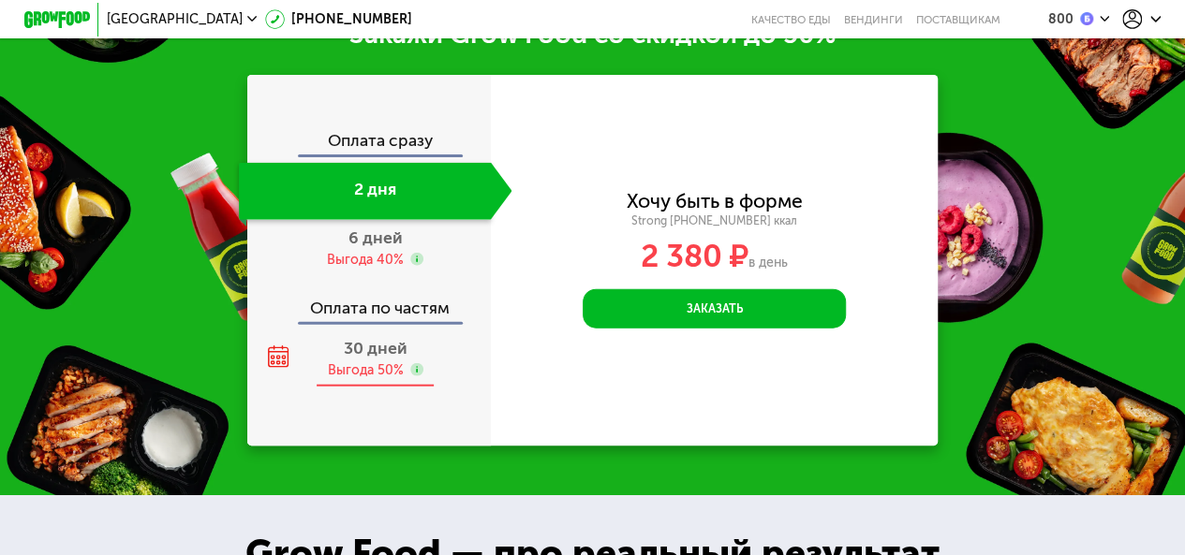
click at [374, 359] on span "30 дней" at bounding box center [376, 348] width 64 height 21
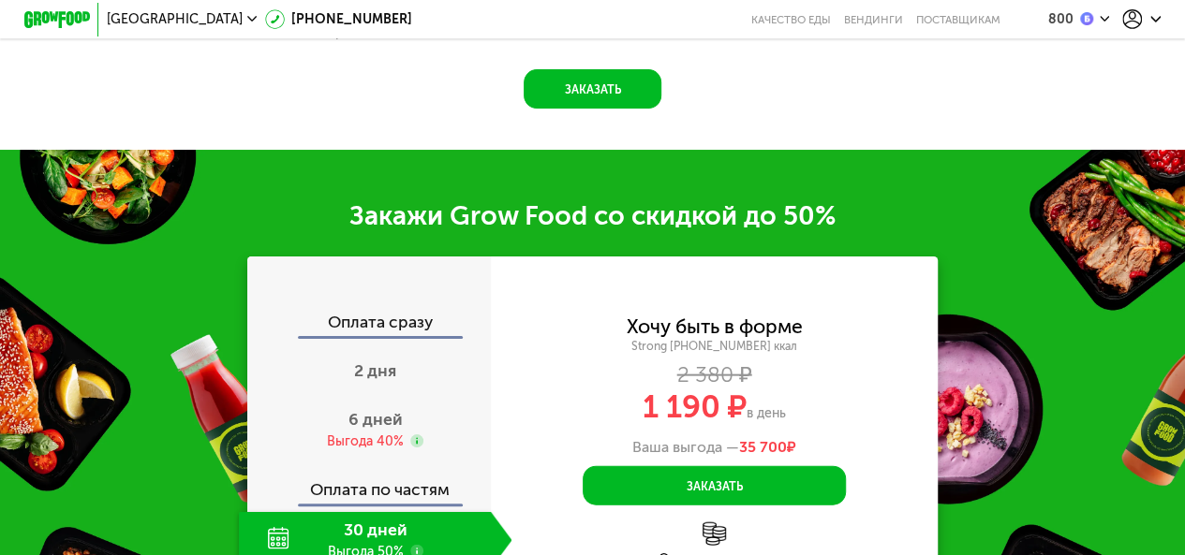
scroll to position [1888, 0]
